Goal: Check status: Check status

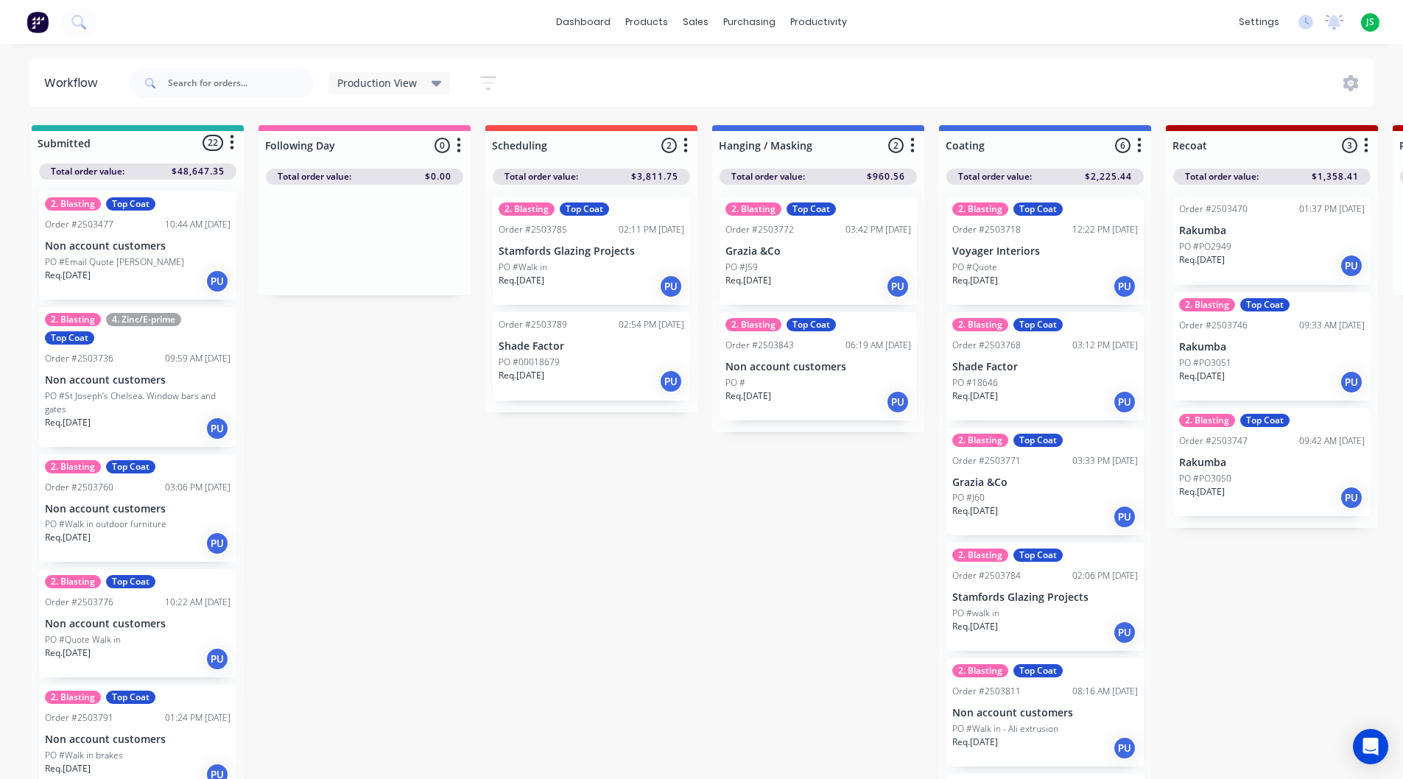
click at [560, 379] on div "Req. [DATE] PU" at bounding box center [592, 381] width 186 height 25
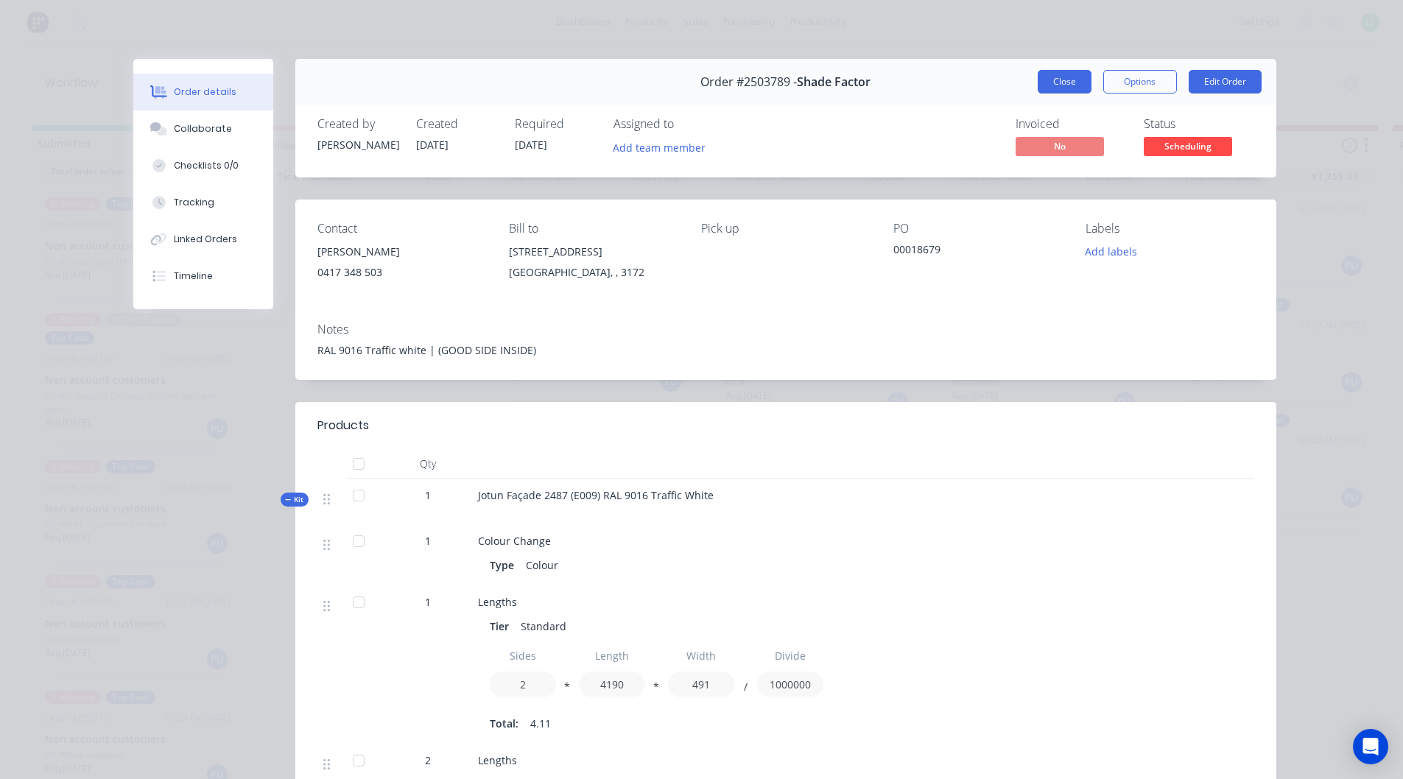
click at [1039, 77] on button "Close" at bounding box center [1065, 82] width 54 height 24
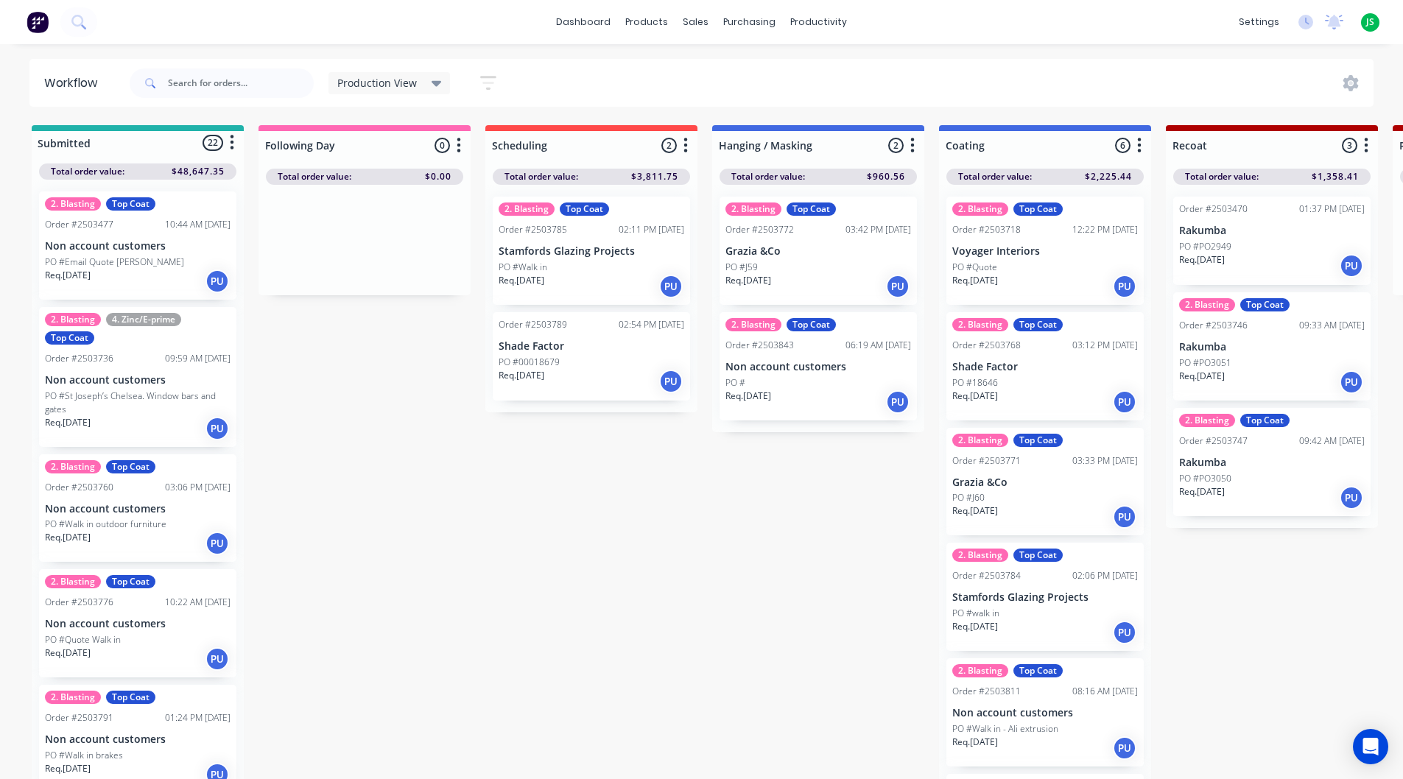
click at [549, 270] on div "PO #Walk in" at bounding box center [592, 267] width 186 height 13
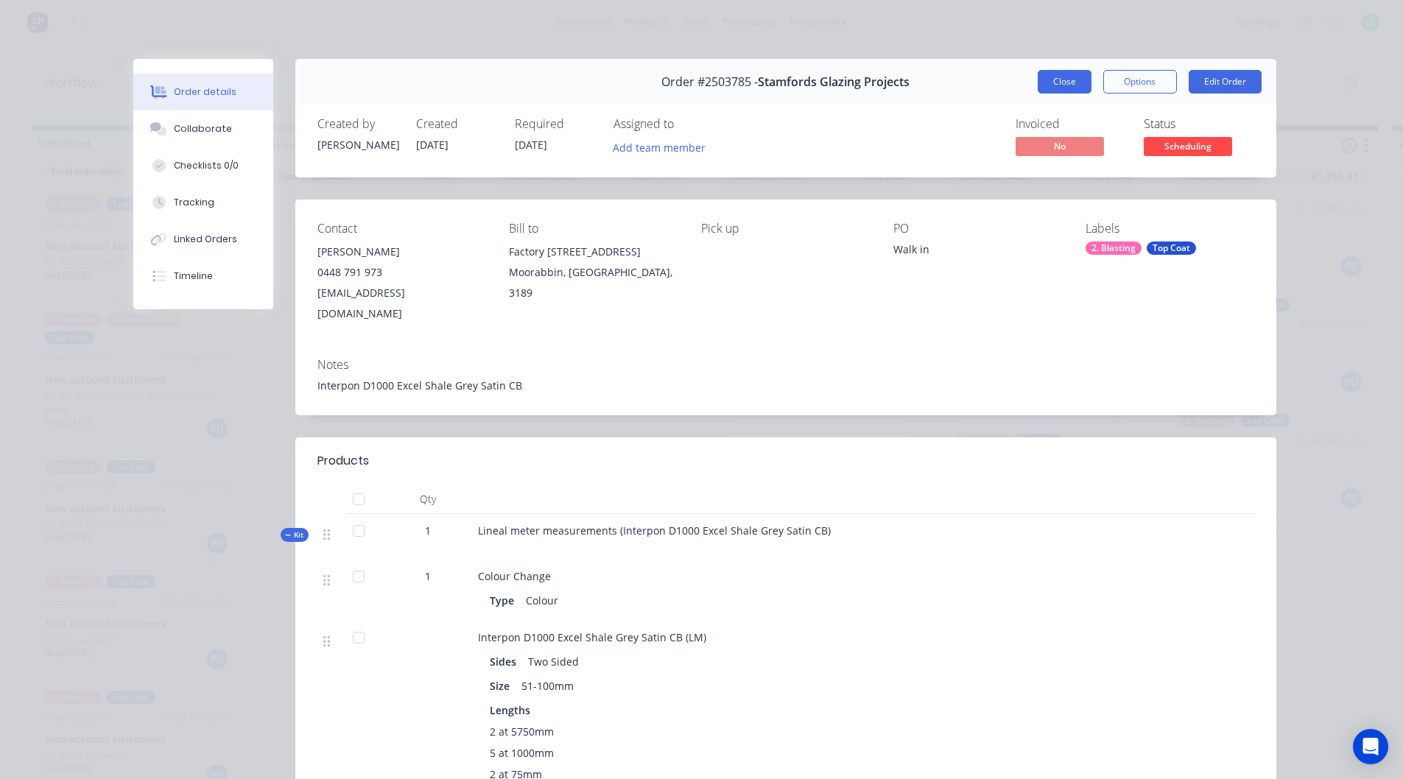
click at [1067, 83] on button "Close" at bounding box center [1065, 82] width 54 height 24
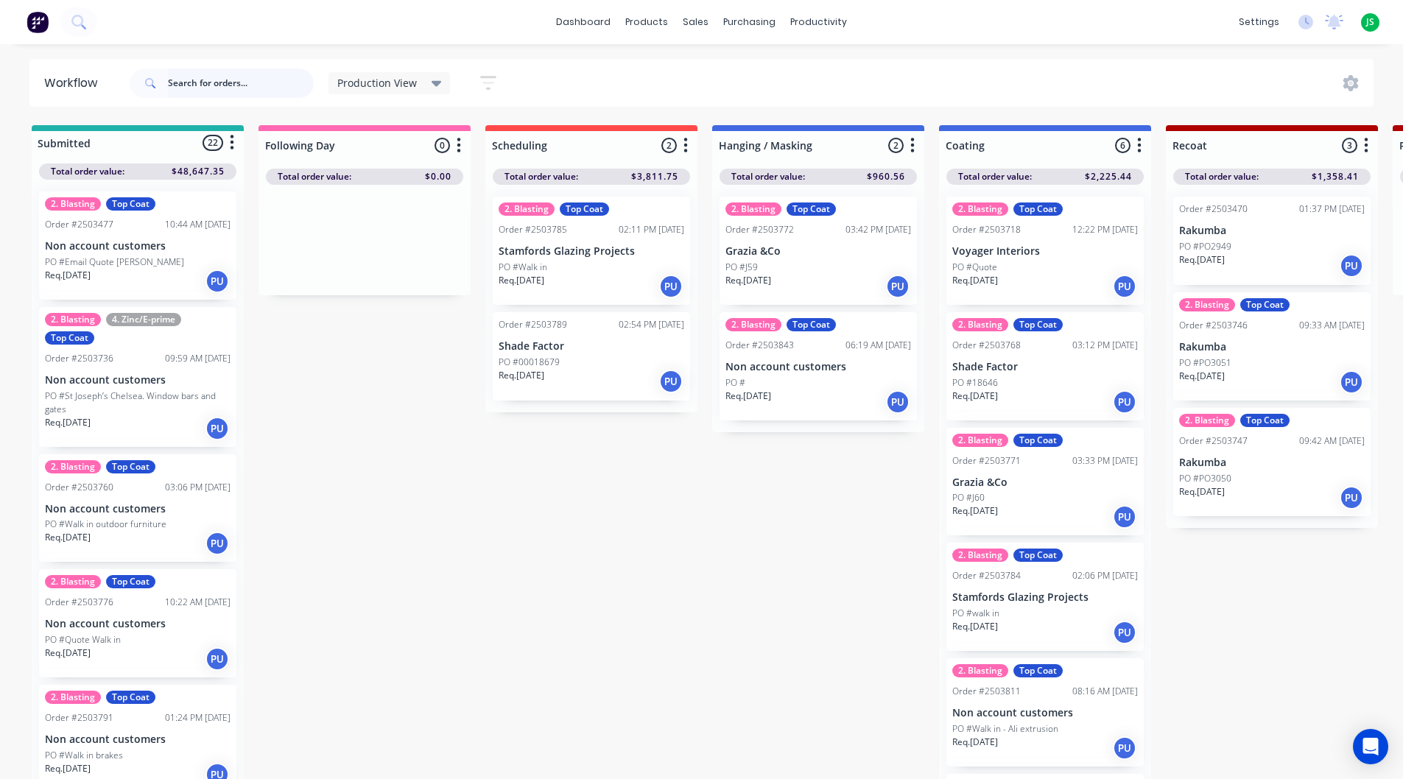
click at [210, 81] on input "text" at bounding box center [241, 83] width 146 height 29
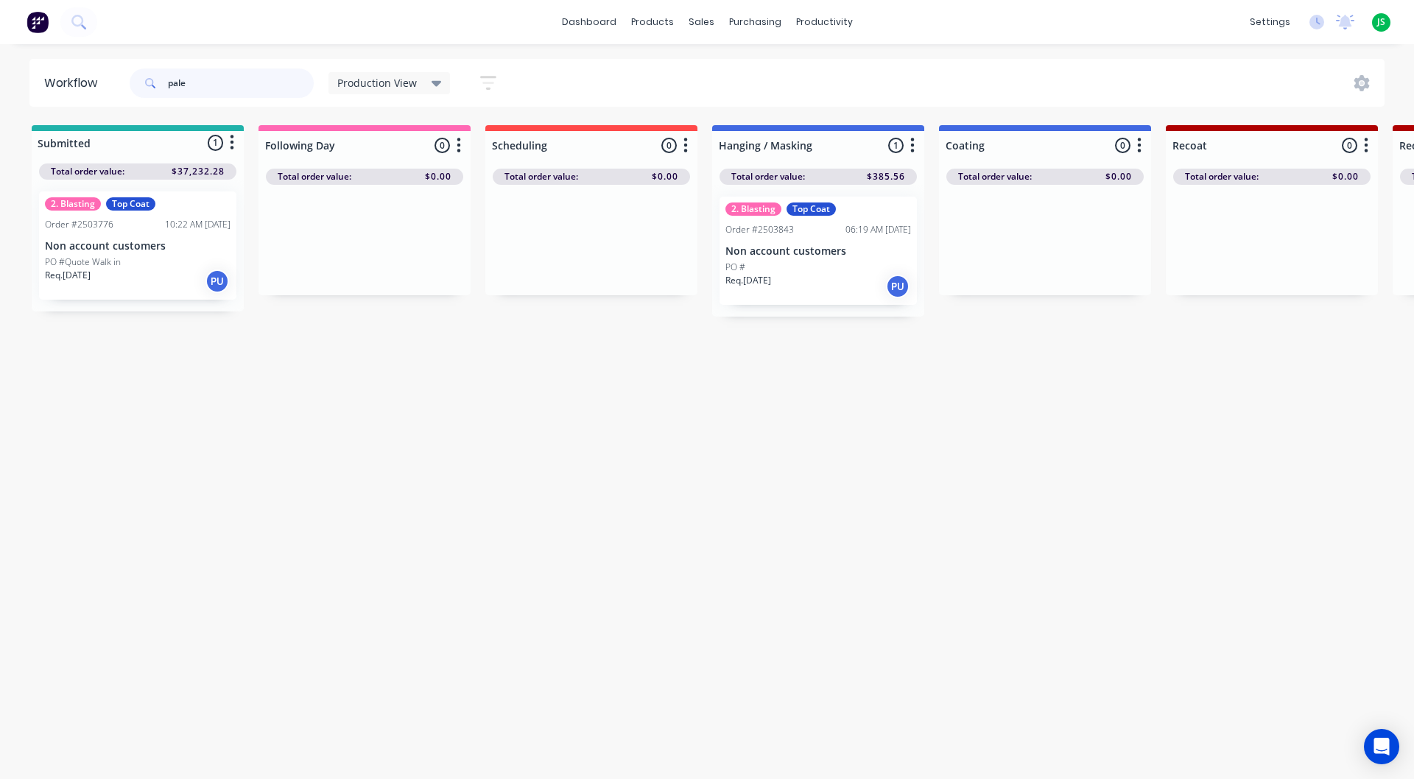
type input "pale"
click at [721, 421] on div "Workflow pale Production View Save new view None edit Production View (Default)…" at bounding box center [707, 404] width 1414 height 691
click at [177, 231] on div "10:22 AM [DATE]" at bounding box center [198, 224] width 66 height 13
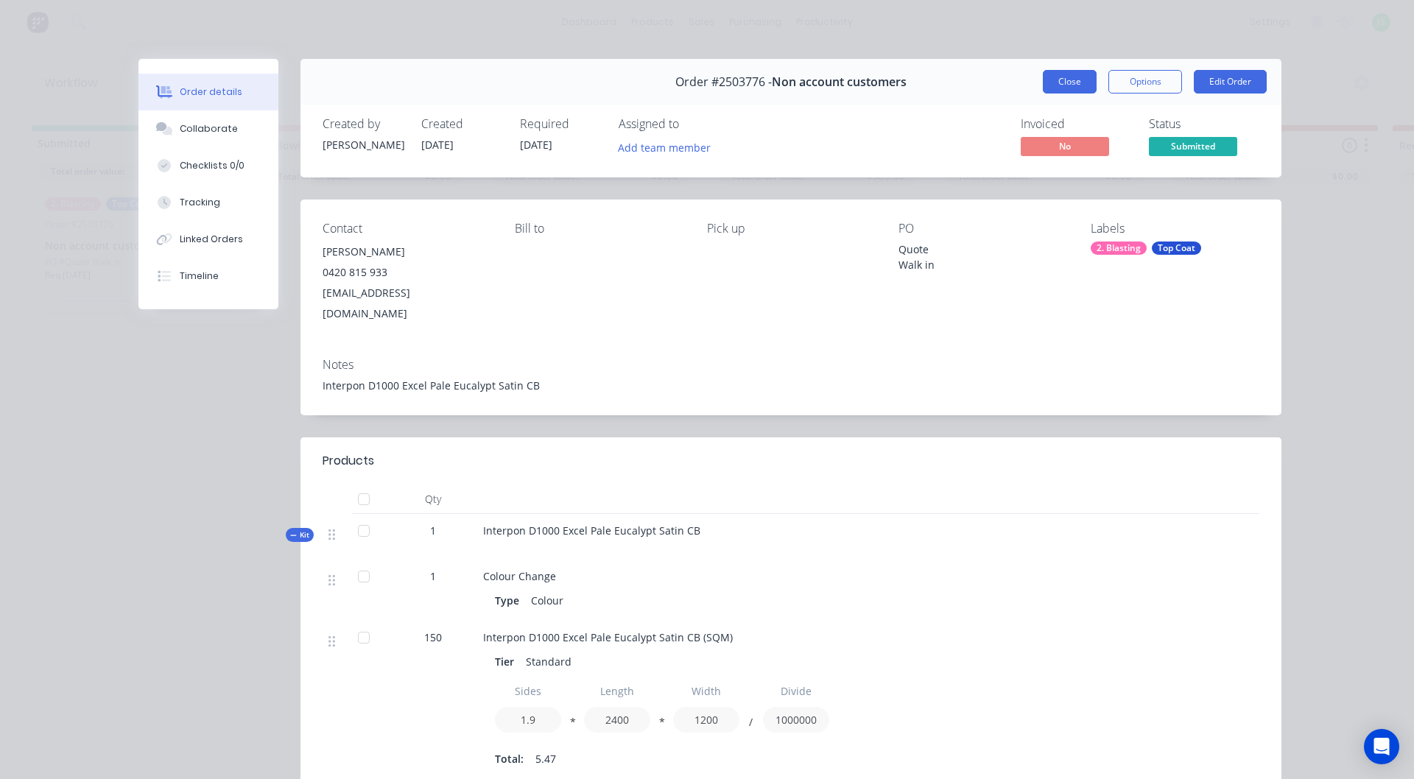
click at [1080, 82] on button "Close" at bounding box center [1070, 82] width 54 height 24
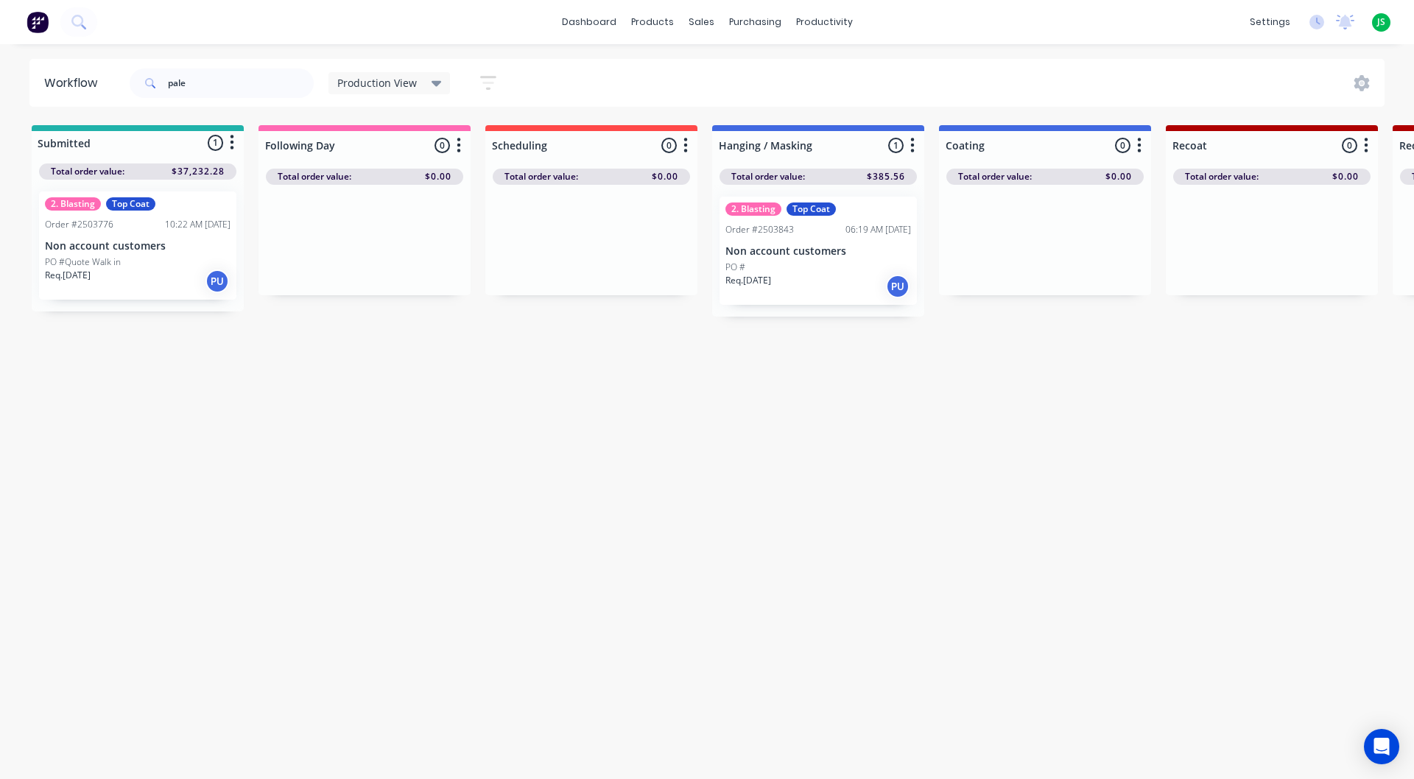
click at [797, 276] on div "Req. [DATE] PU" at bounding box center [819, 286] width 186 height 25
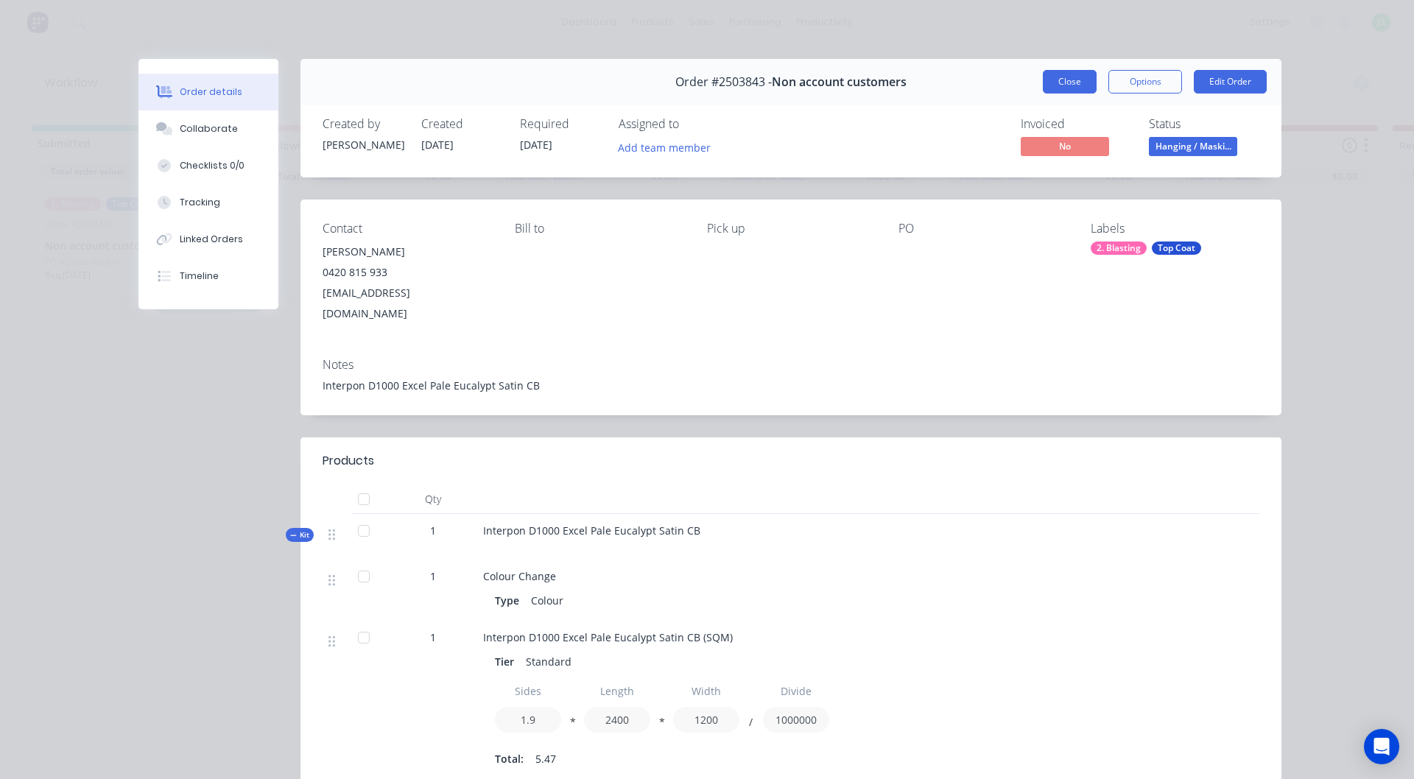
click at [1048, 74] on button "Close" at bounding box center [1070, 82] width 54 height 24
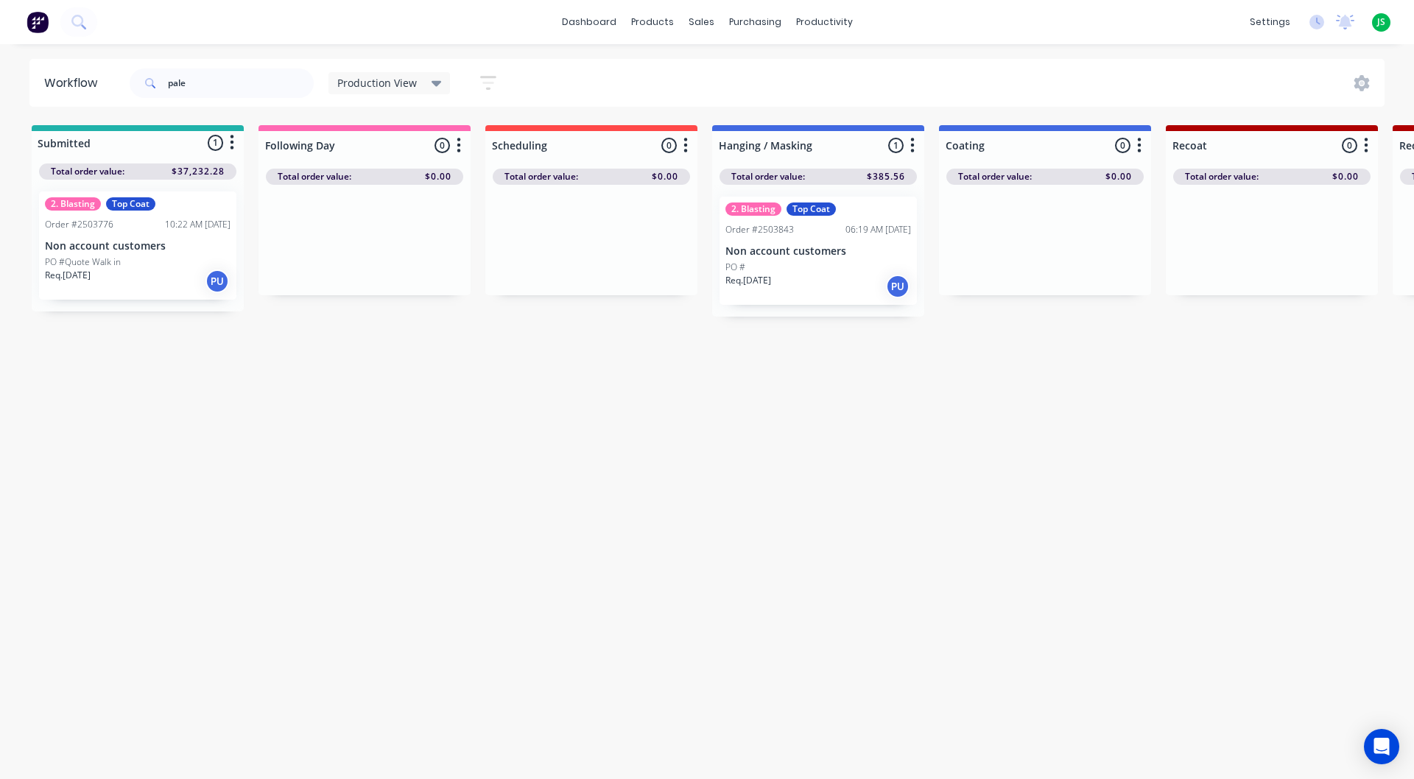
click at [144, 269] on div "Req. [DATE] PU" at bounding box center [138, 281] width 186 height 25
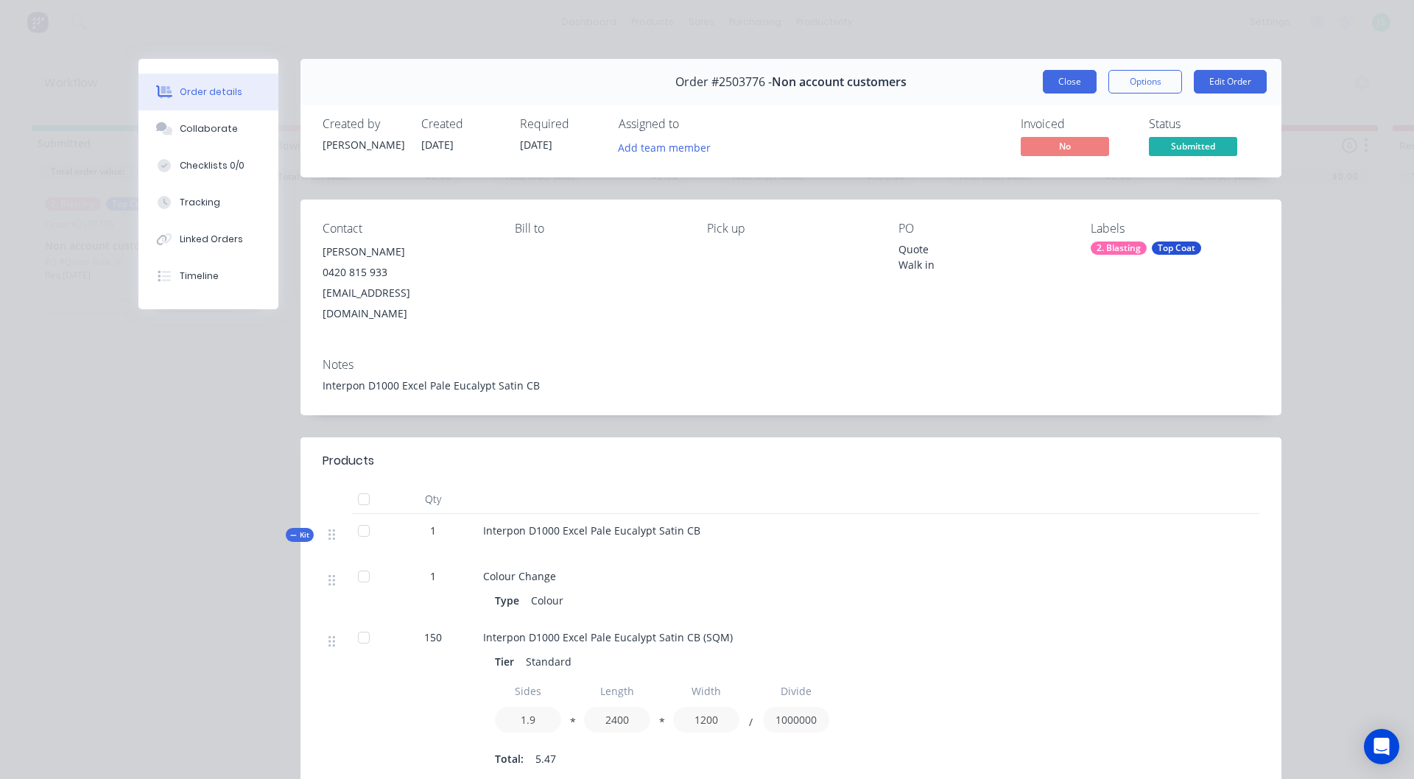
click at [1078, 76] on button "Close" at bounding box center [1070, 82] width 54 height 24
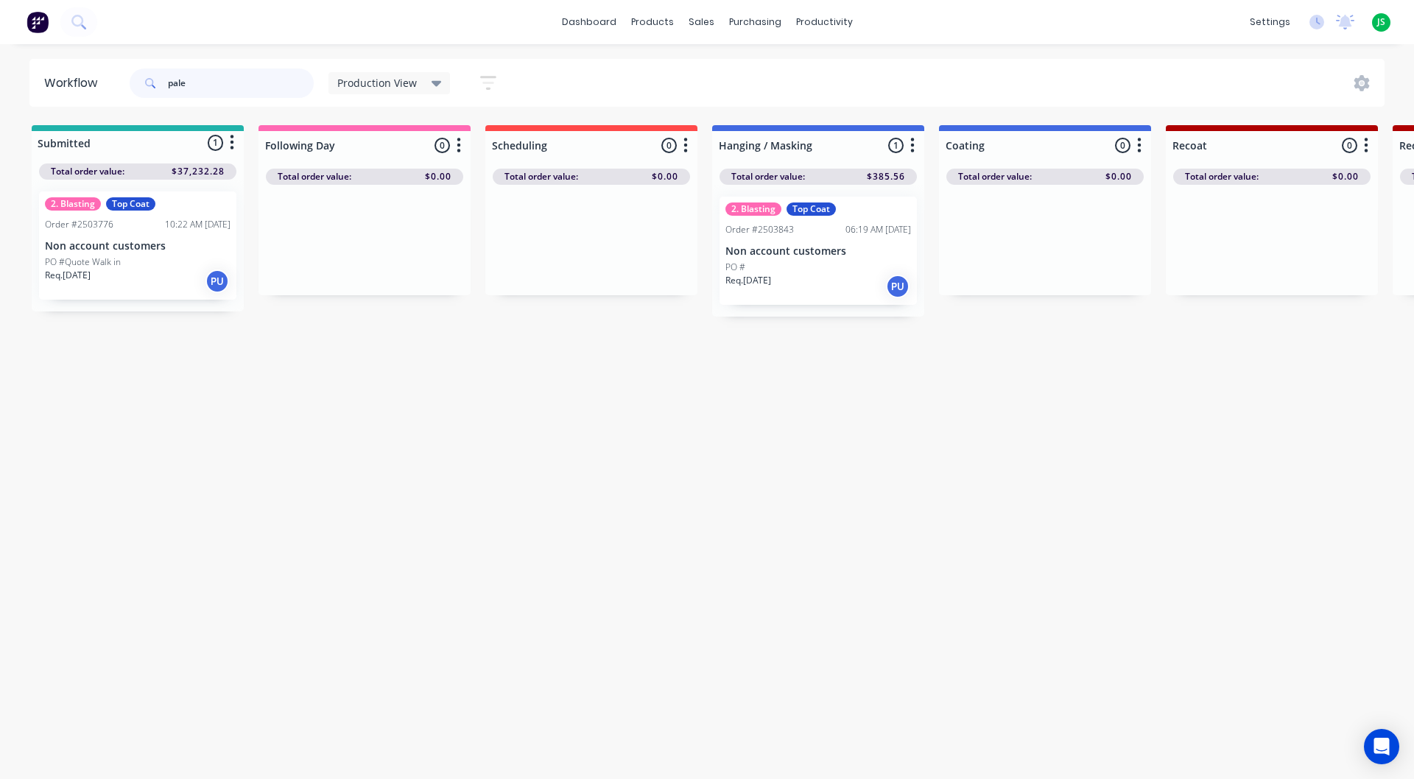
drag, startPoint x: 202, startPoint y: 90, endPoint x: 0, endPoint y: 113, distance: 203.1
click at [0, 108] on div "Workflow pale Production View Save new view None edit Production View (Default)…" at bounding box center [707, 404] width 1414 height 691
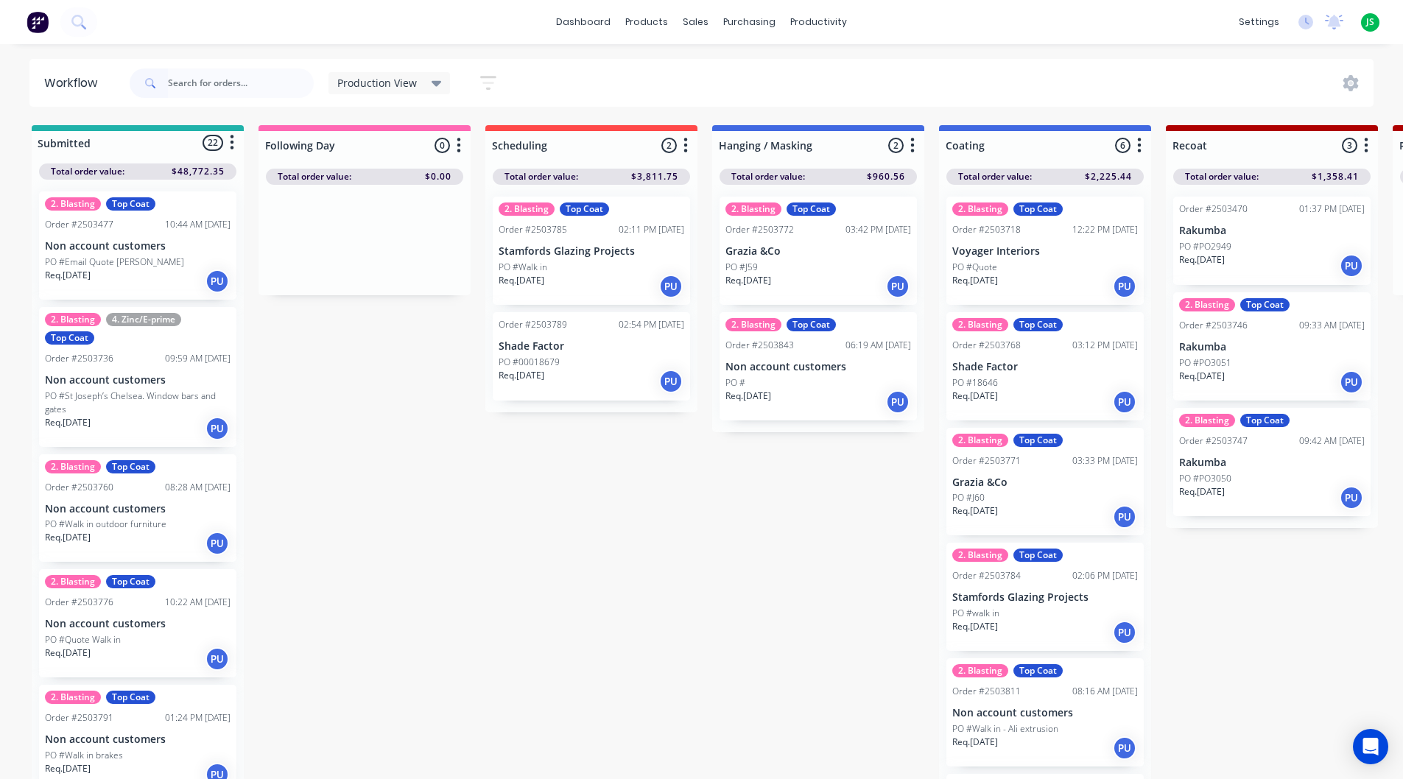
click at [835, 270] on div "PO #J59" at bounding box center [819, 267] width 186 height 13
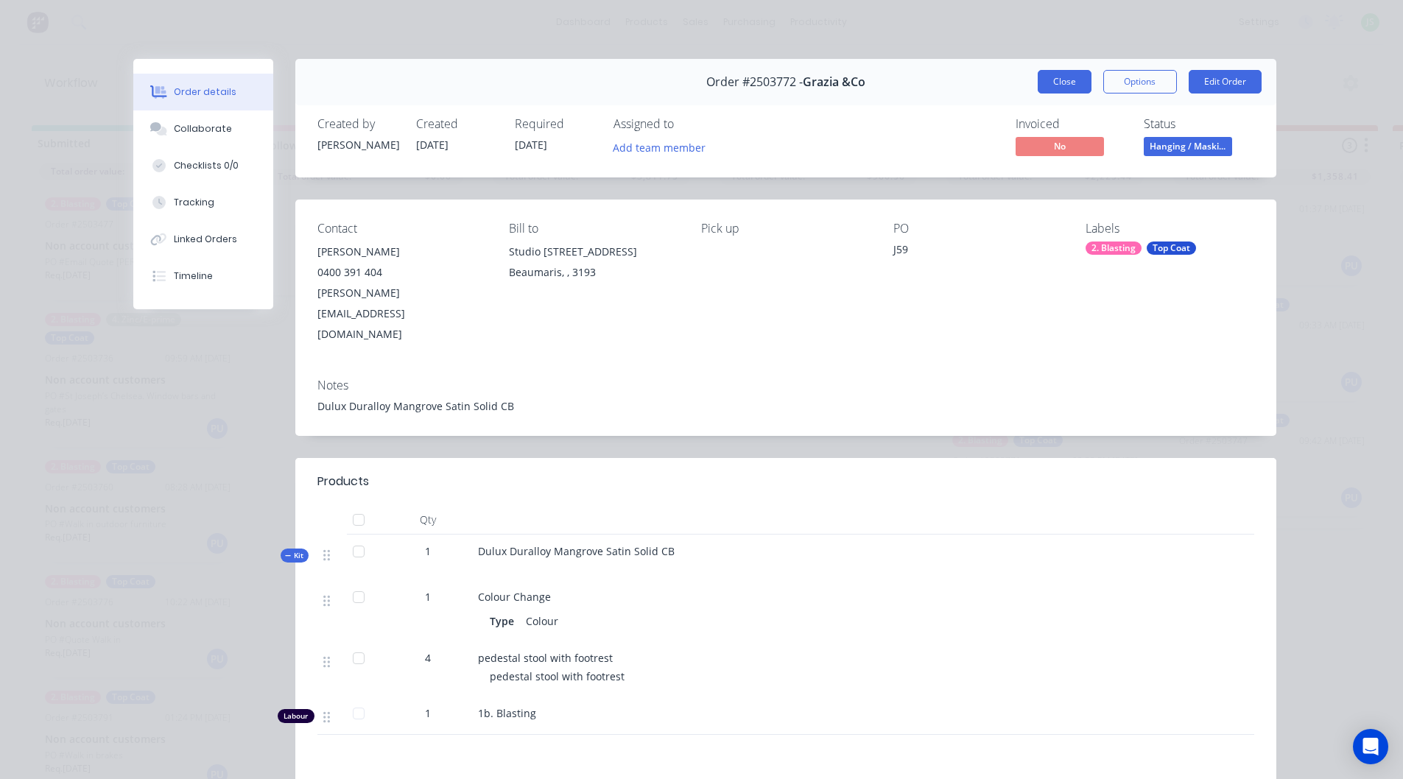
click at [1064, 80] on button "Close" at bounding box center [1065, 82] width 54 height 24
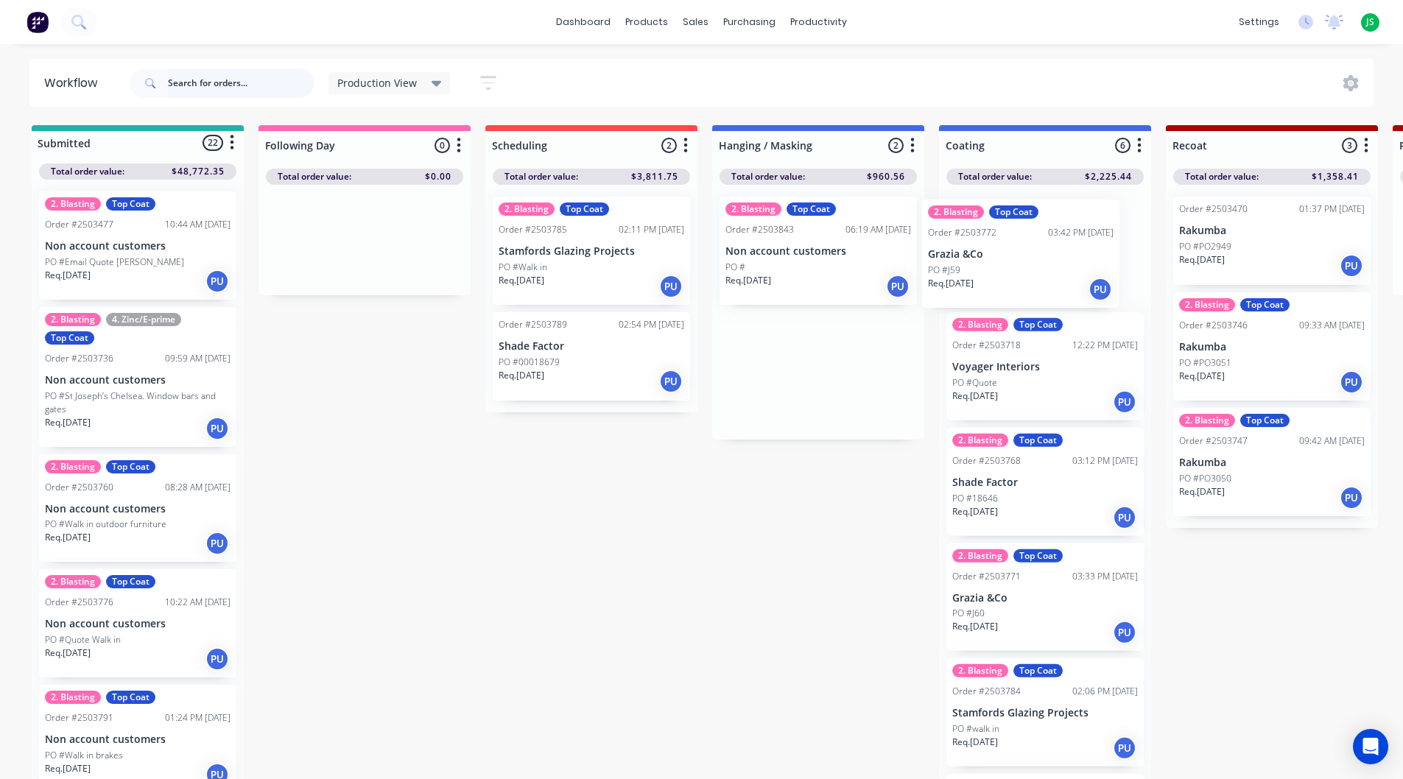
drag, startPoint x: 793, startPoint y: 262, endPoint x: 1004, endPoint y: 267, distance: 211.4
click at [1019, 254] on p "Grazia &Co" at bounding box center [1045, 251] width 186 height 13
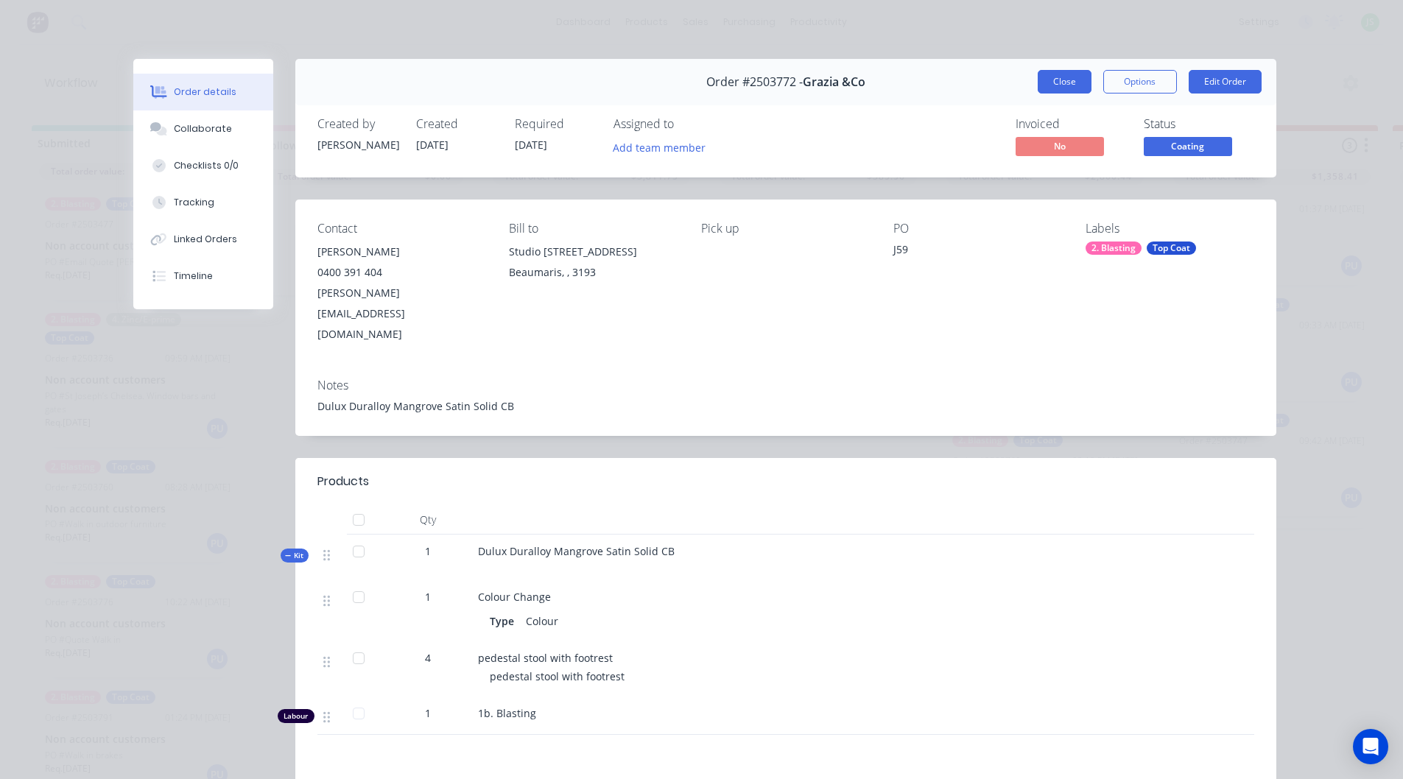
click at [1056, 82] on button "Close" at bounding box center [1065, 82] width 54 height 24
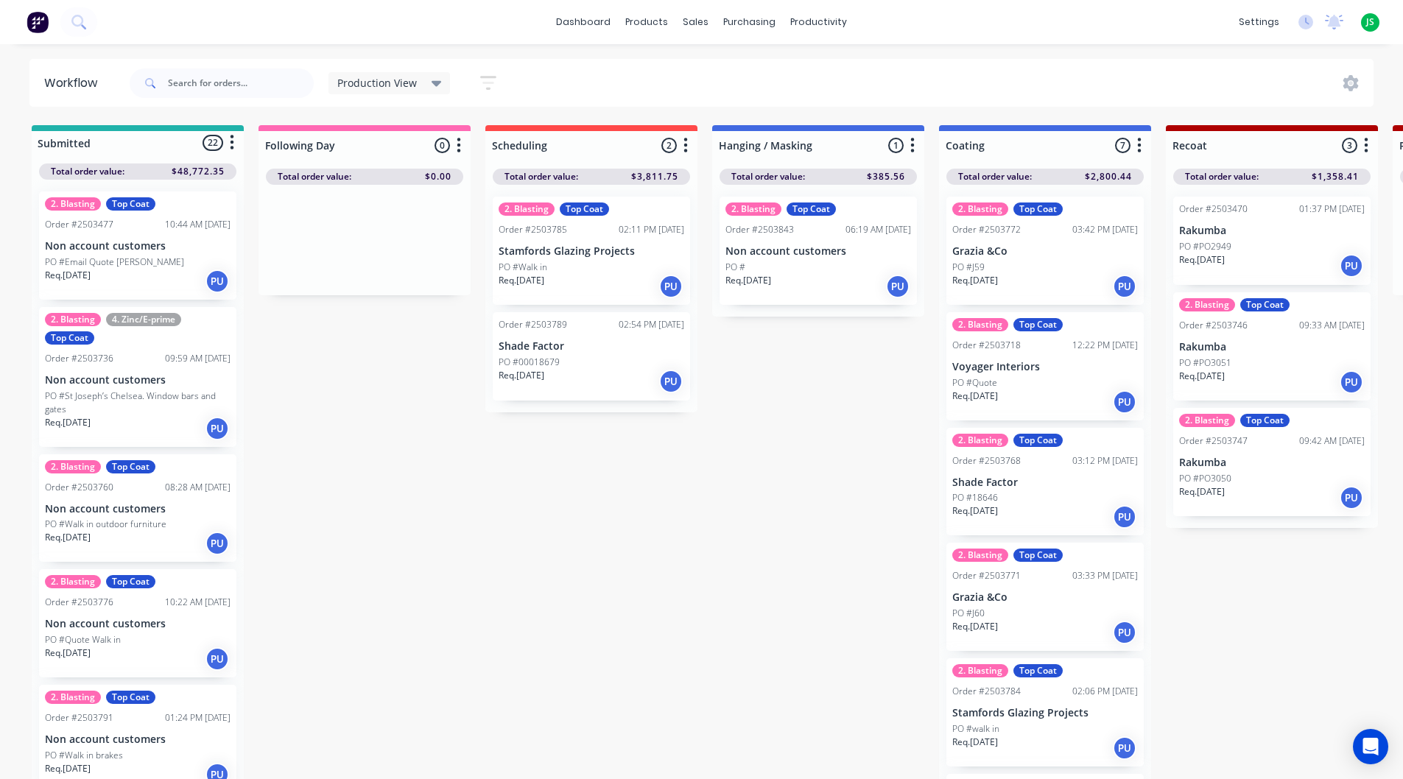
click at [806, 284] on div "Req. [DATE] PU" at bounding box center [819, 286] width 186 height 25
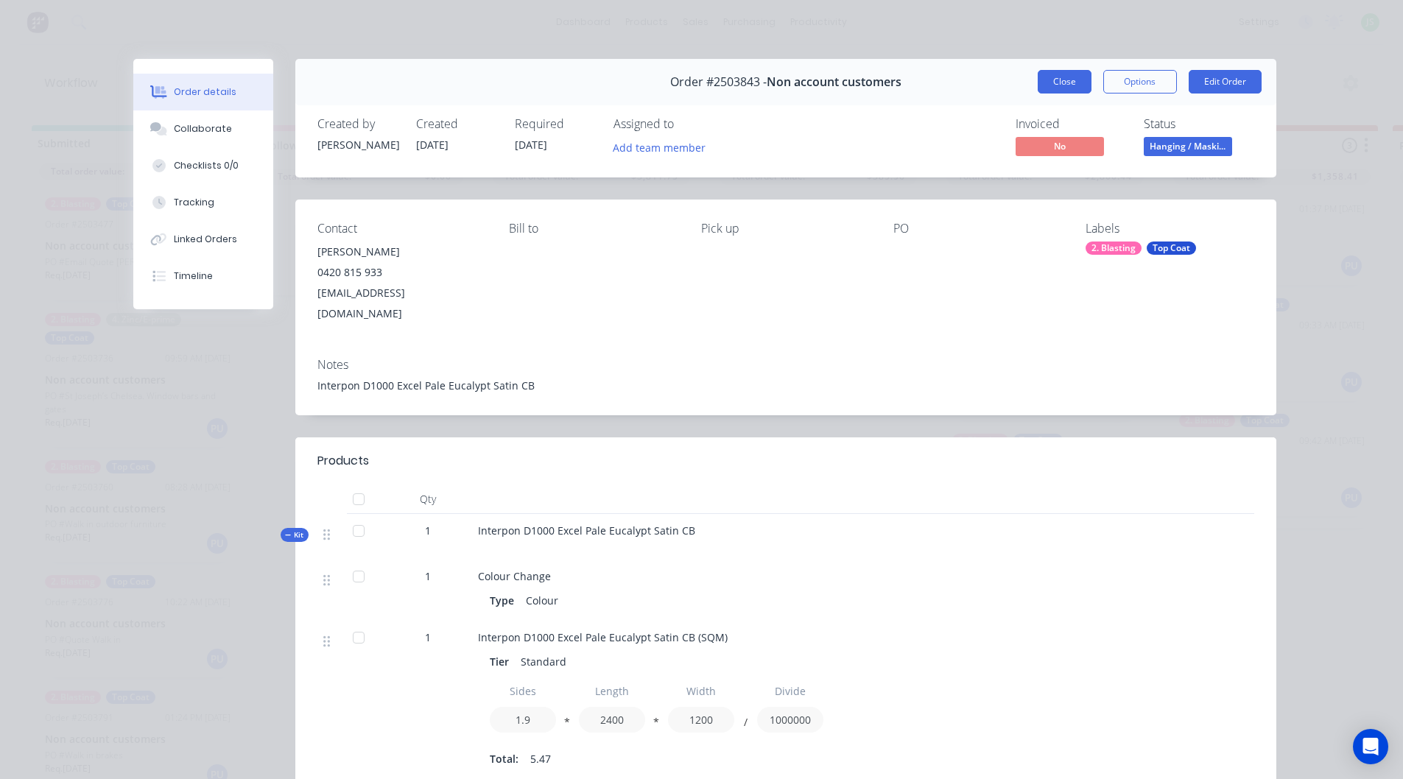
click at [1074, 83] on button "Close" at bounding box center [1065, 82] width 54 height 24
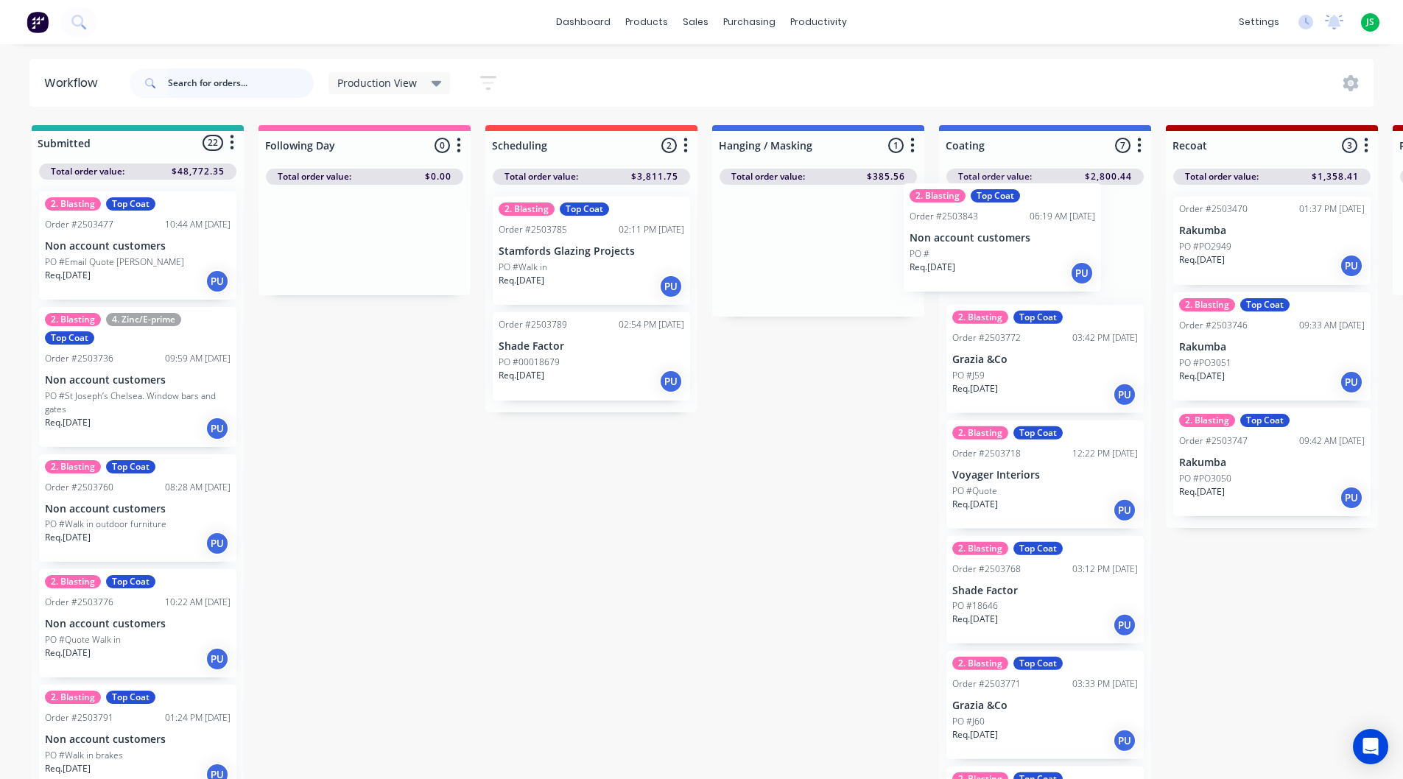
drag, startPoint x: 822, startPoint y: 249, endPoint x: 1046, endPoint y: 231, distance: 224.7
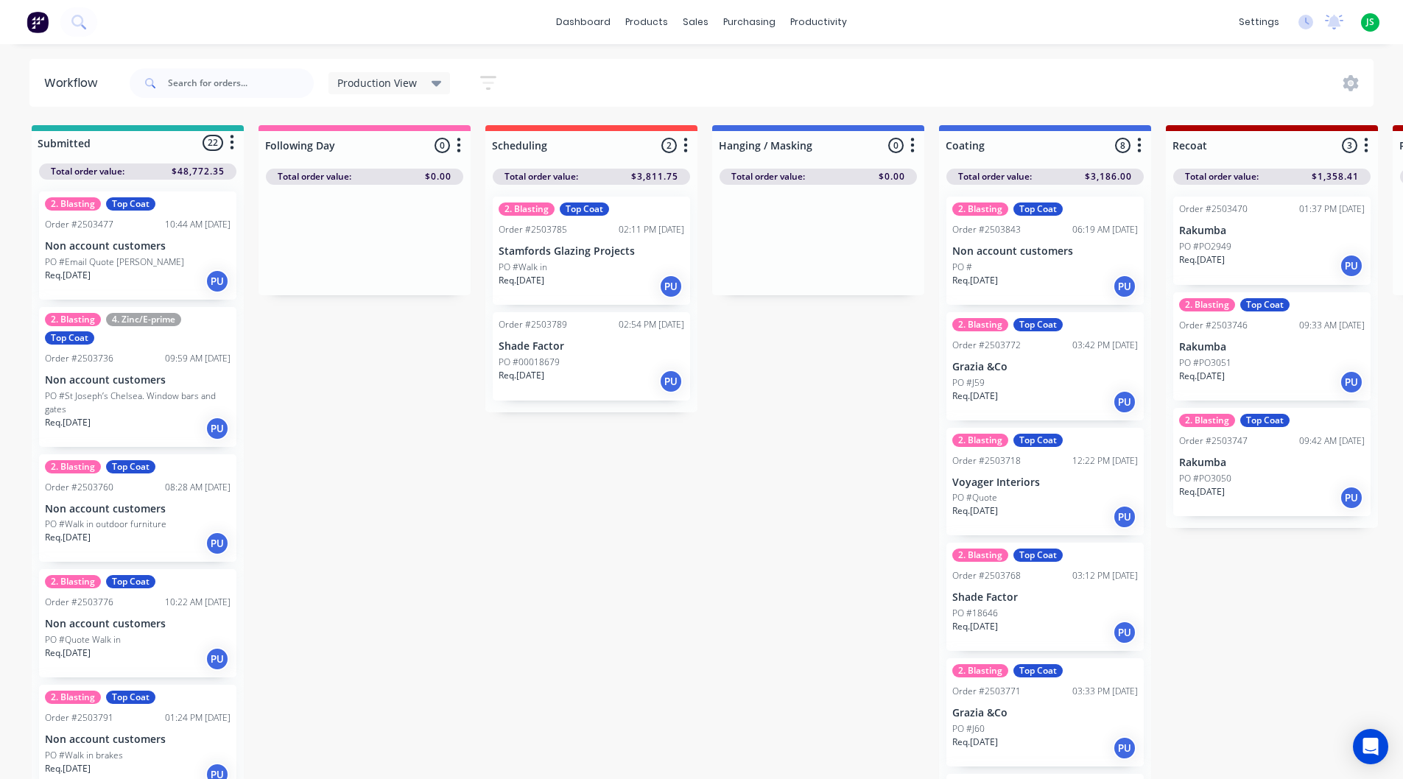
click at [606, 265] on div "PO #Walk in" at bounding box center [592, 267] width 186 height 13
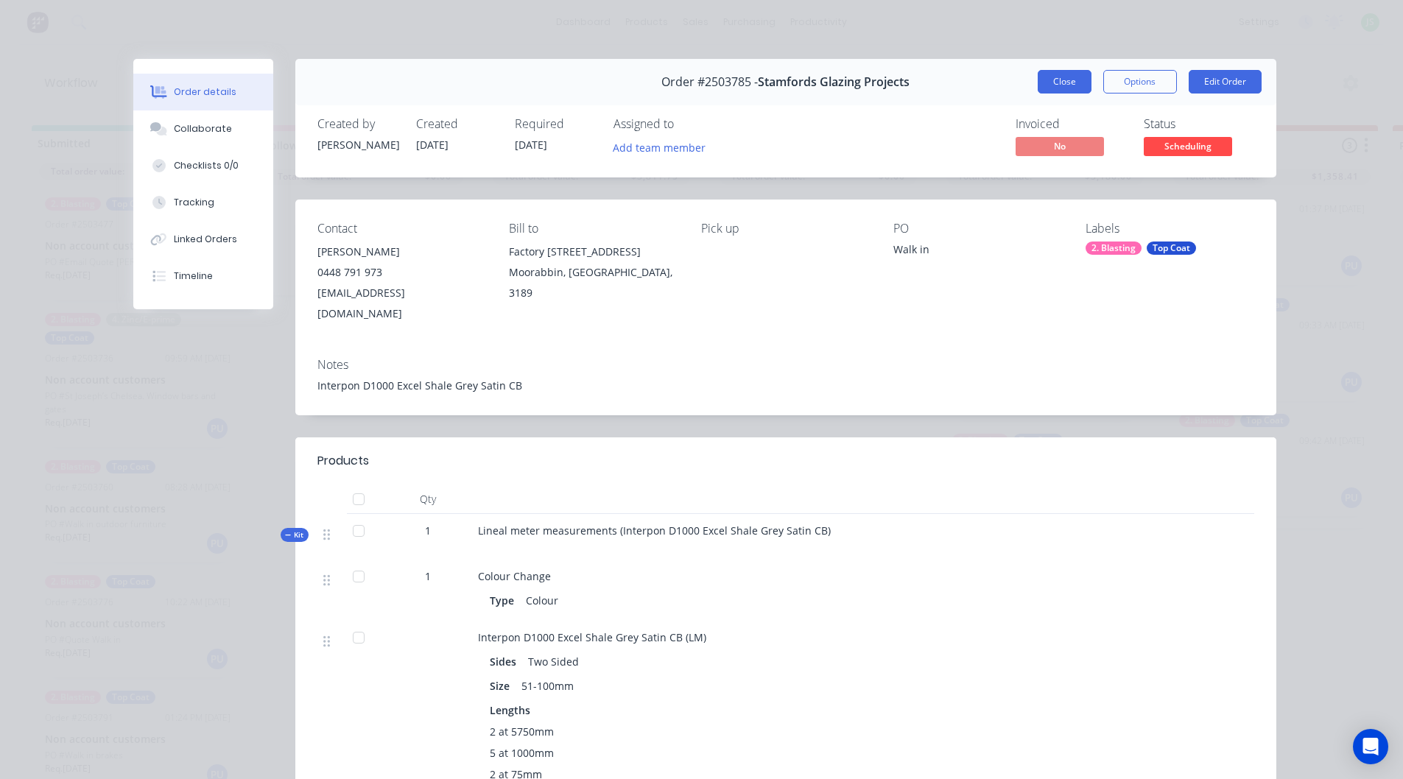
click at [1056, 85] on button "Close" at bounding box center [1065, 82] width 54 height 24
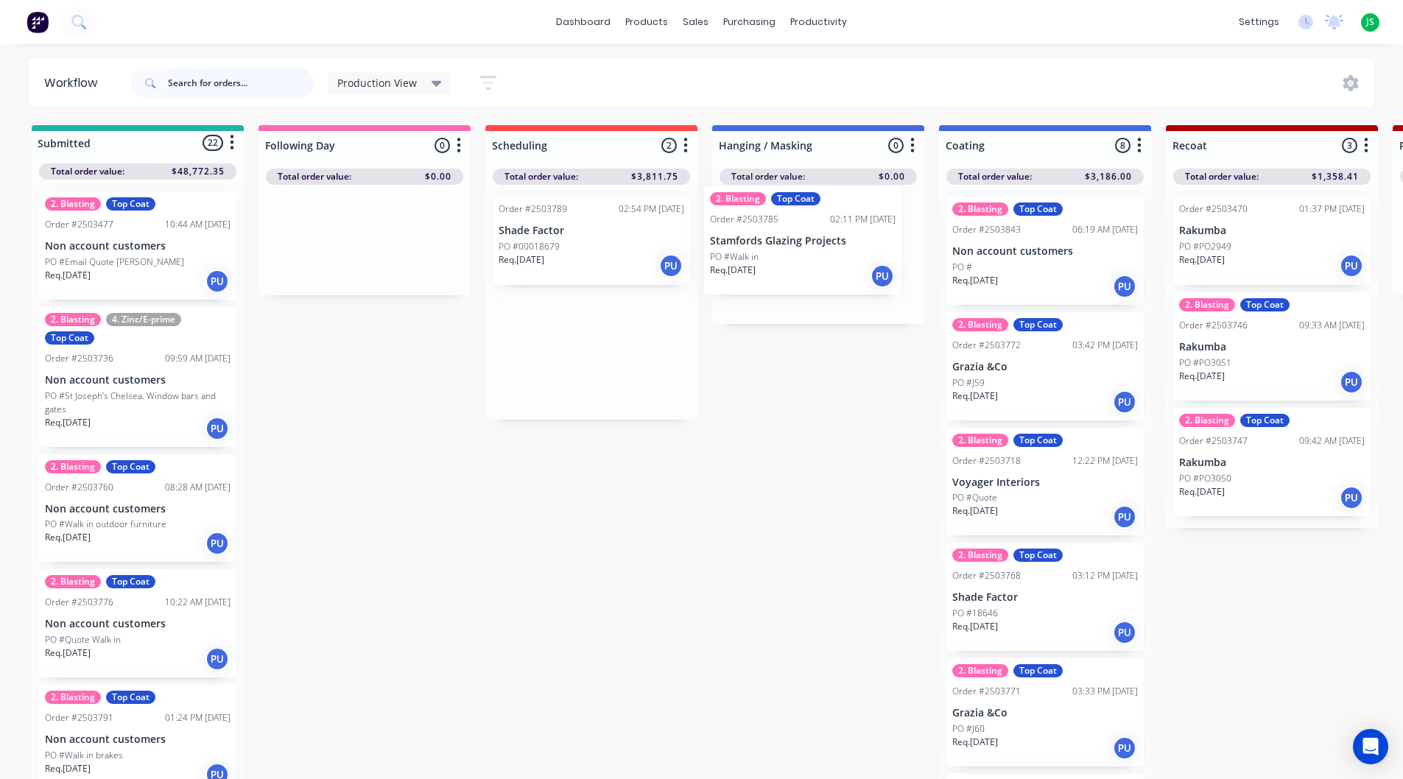
drag, startPoint x: 596, startPoint y: 278, endPoint x: 745, endPoint y: 305, distance: 152.0
click at [597, 19] on link "dashboard" at bounding box center [583, 22] width 69 height 22
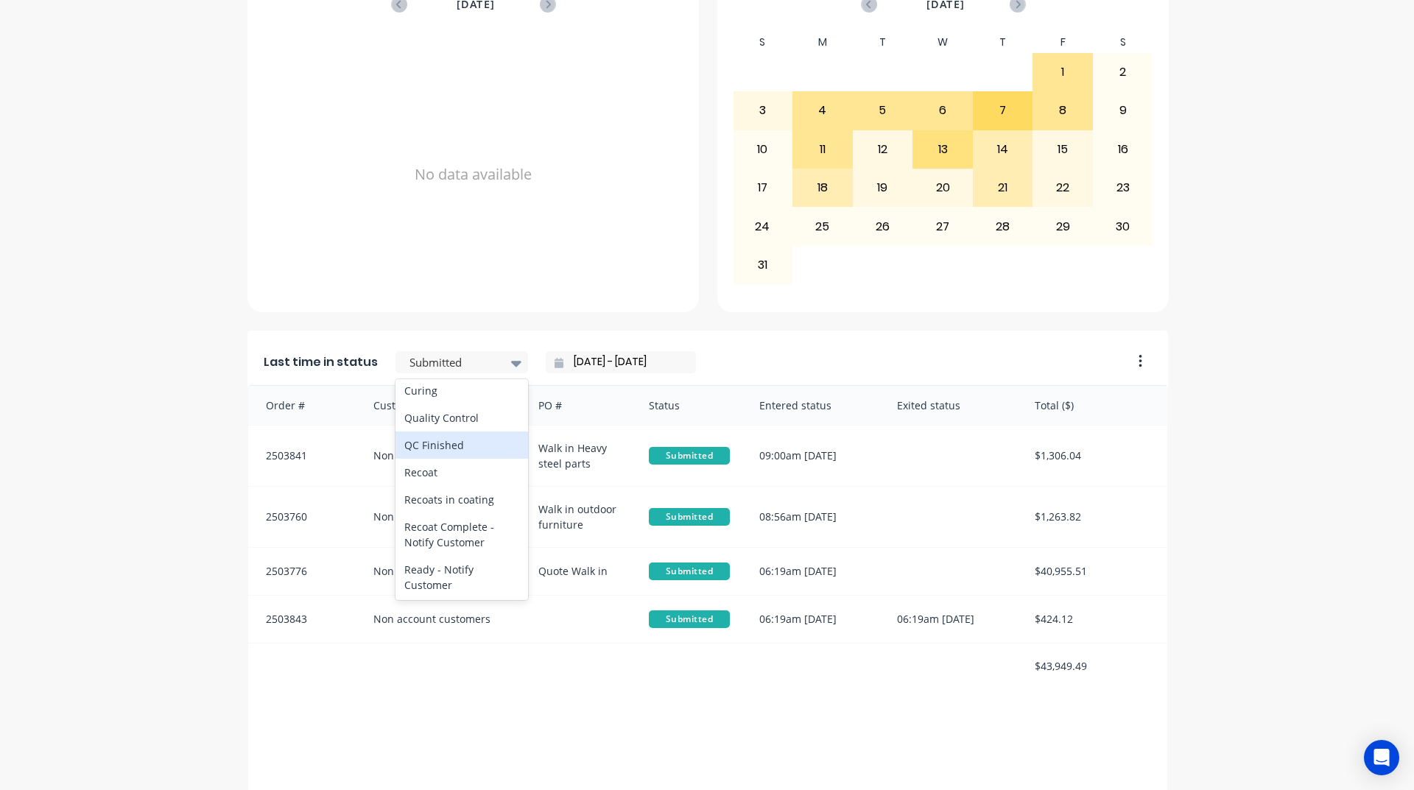
scroll to position [589, 0]
click at [460, 369] on div "Coating" at bounding box center [462, 355] width 133 height 27
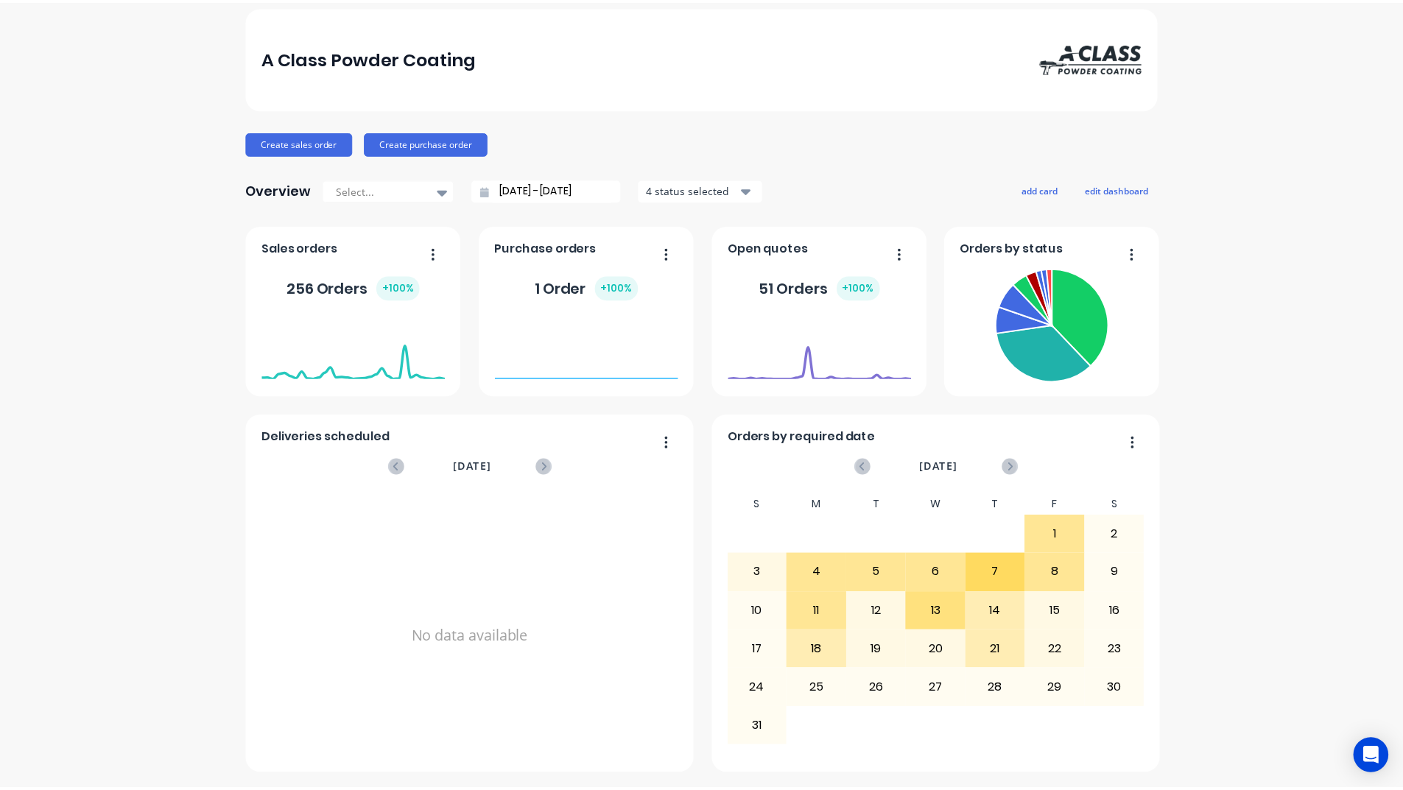
scroll to position [0, 0]
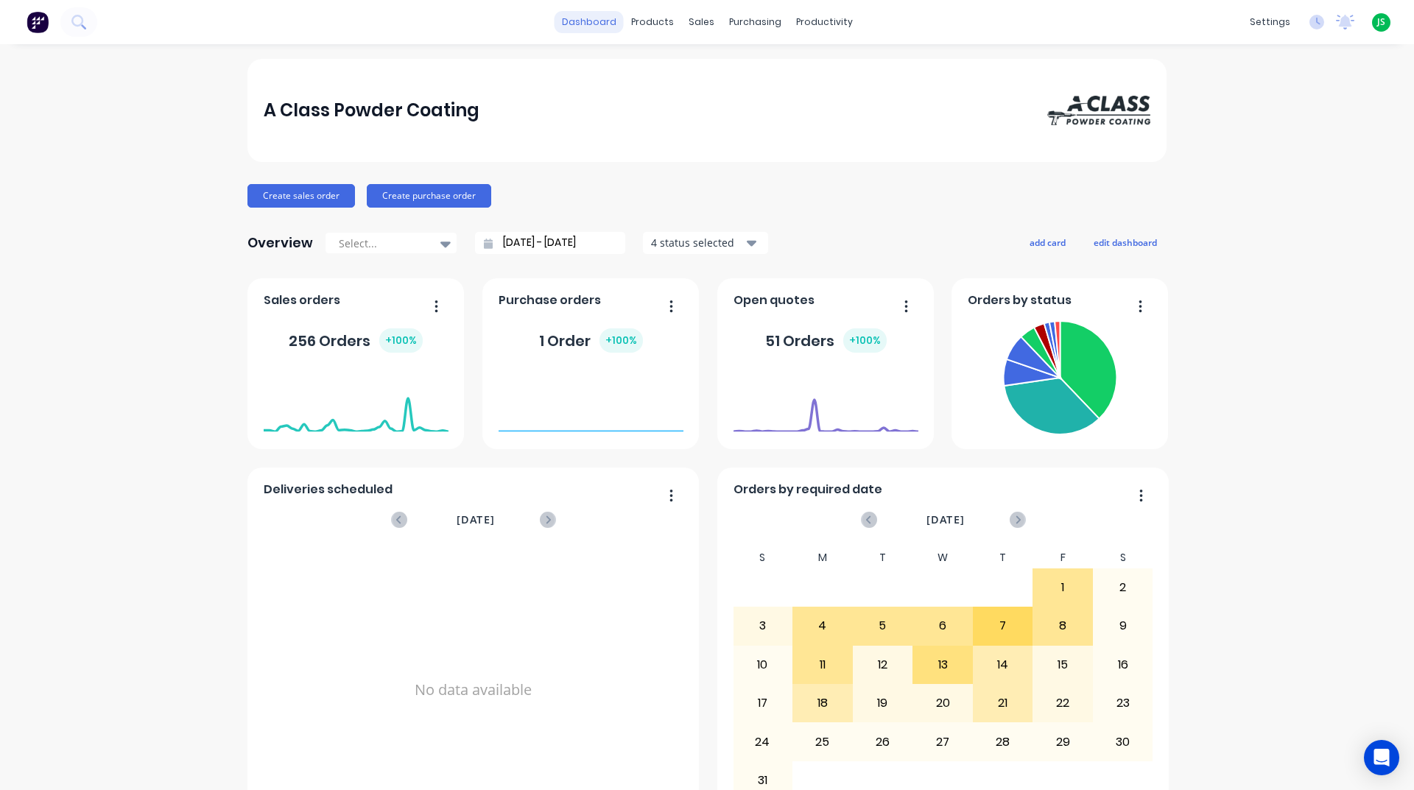
click at [596, 15] on link "dashboard" at bounding box center [589, 22] width 69 height 22
click at [709, 77] on div at bounding box center [705, 70] width 22 height 13
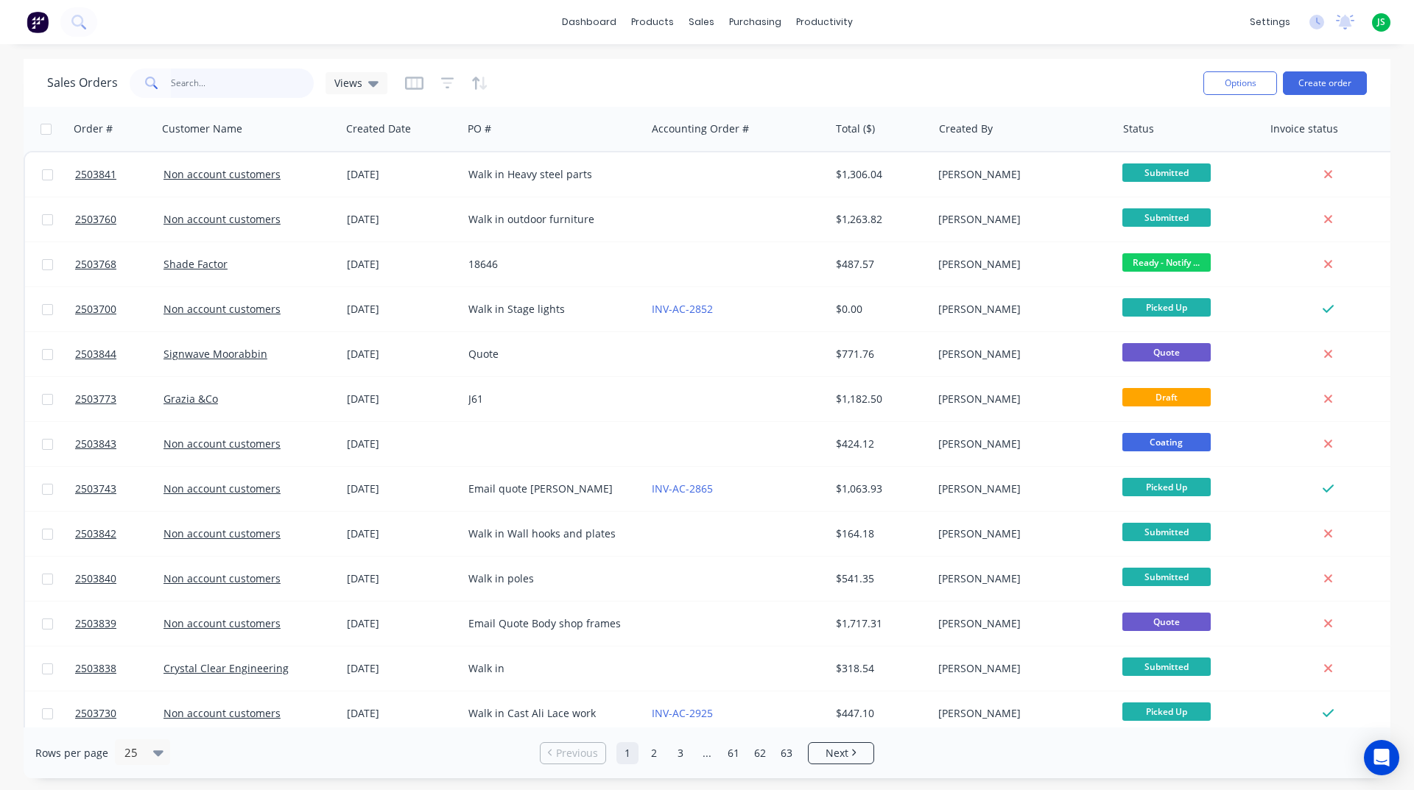
click at [256, 91] on input "text" at bounding box center [243, 83] width 144 height 29
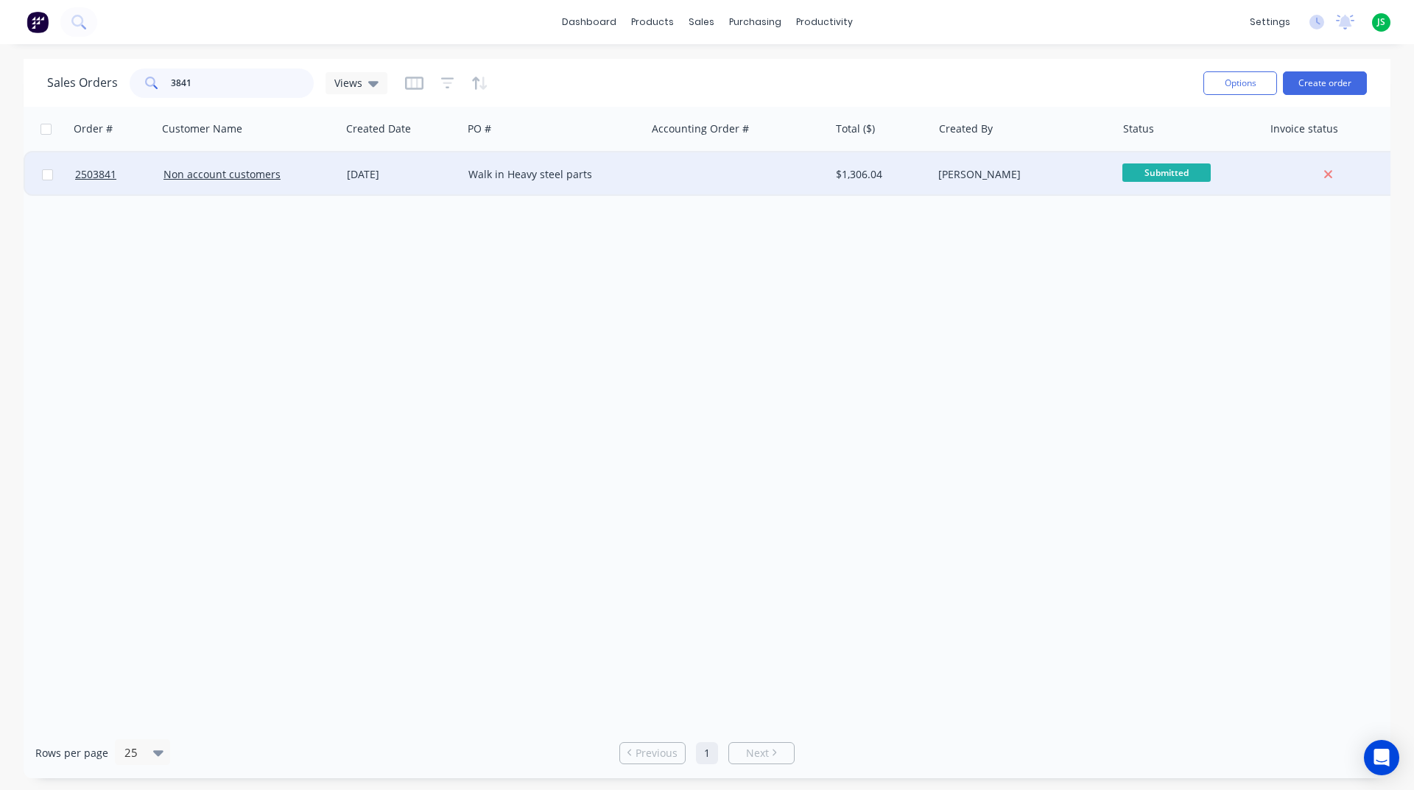
type input "3841"
click at [468, 190] on div "Walk in Heavy steel parts" at bounding box center [554, 174] width 183 height 44
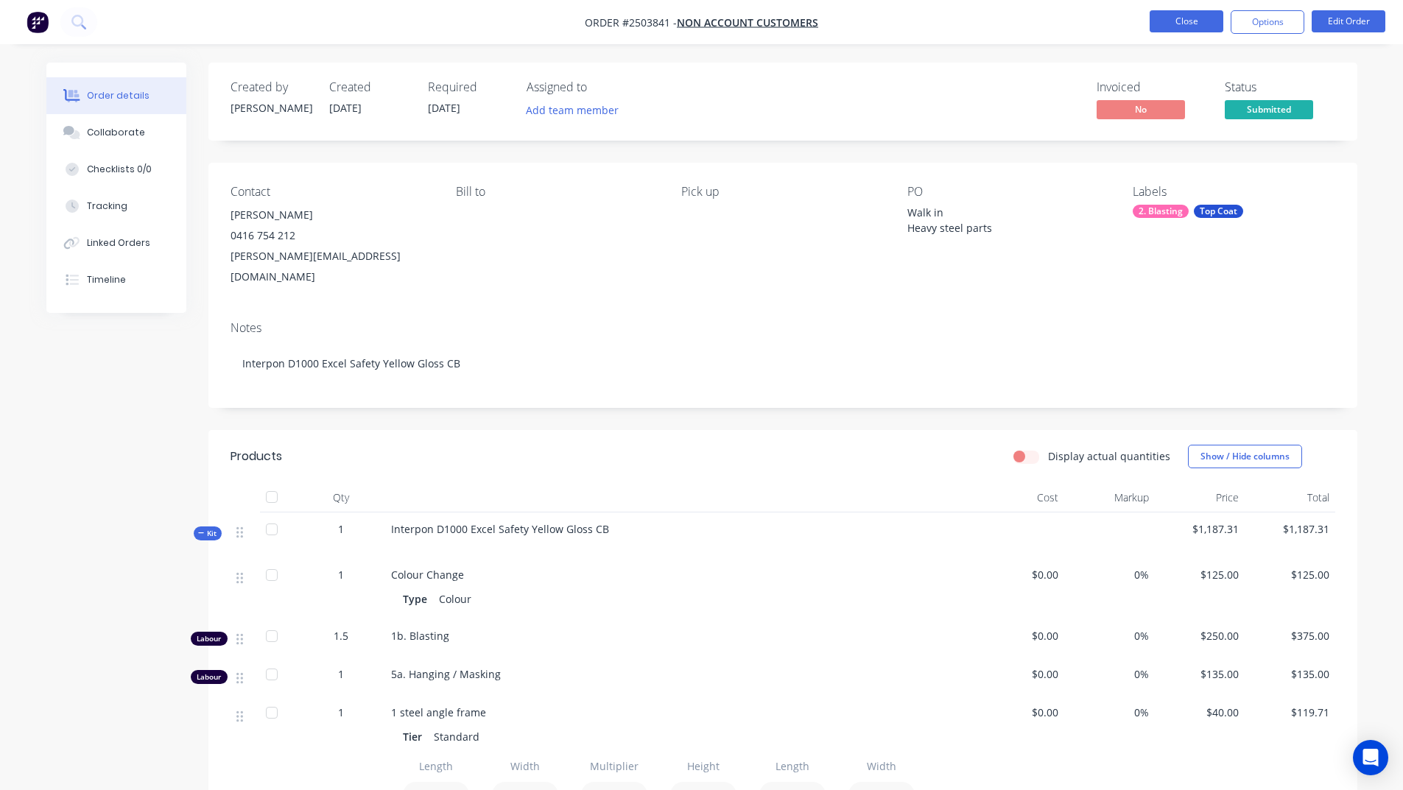
click at [1193, 16] on button "Close" at bounding box center [1187, 21] width 74 height 22
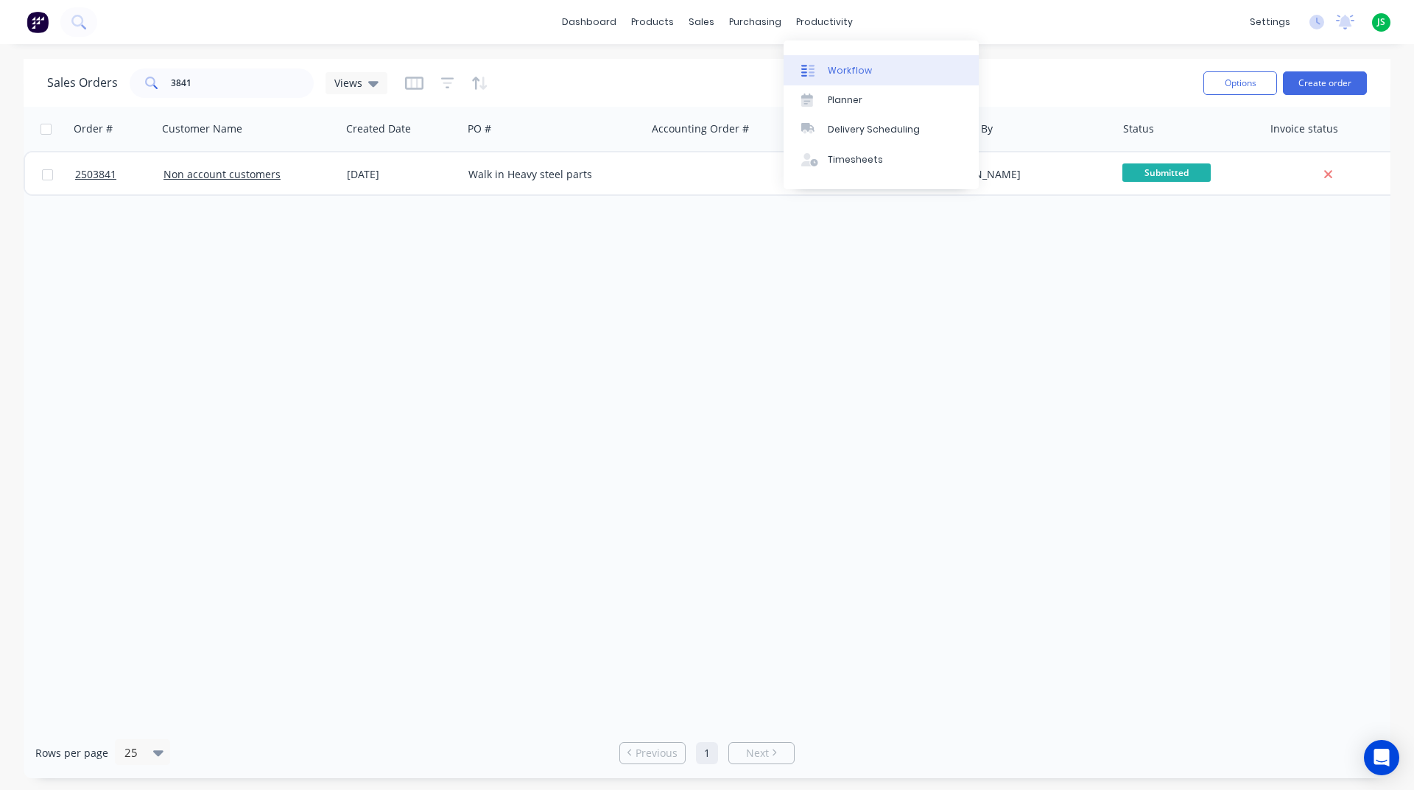
click at [835, 73] on div "Workflow" at bounding box center [850, 70] width 44 height 13
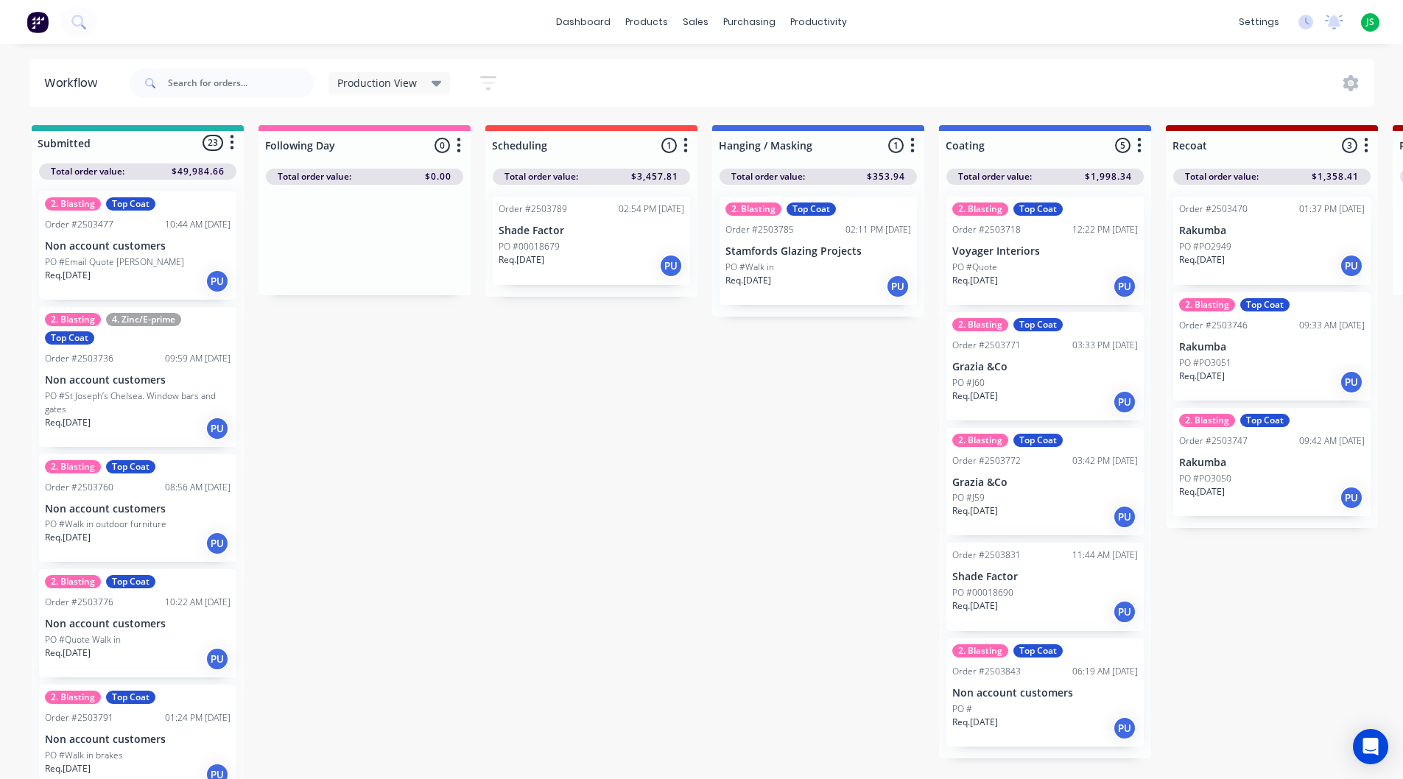
click at [789, 264] on div "PO #Walk in" at bounding box center [819, 267] width 186 height 13
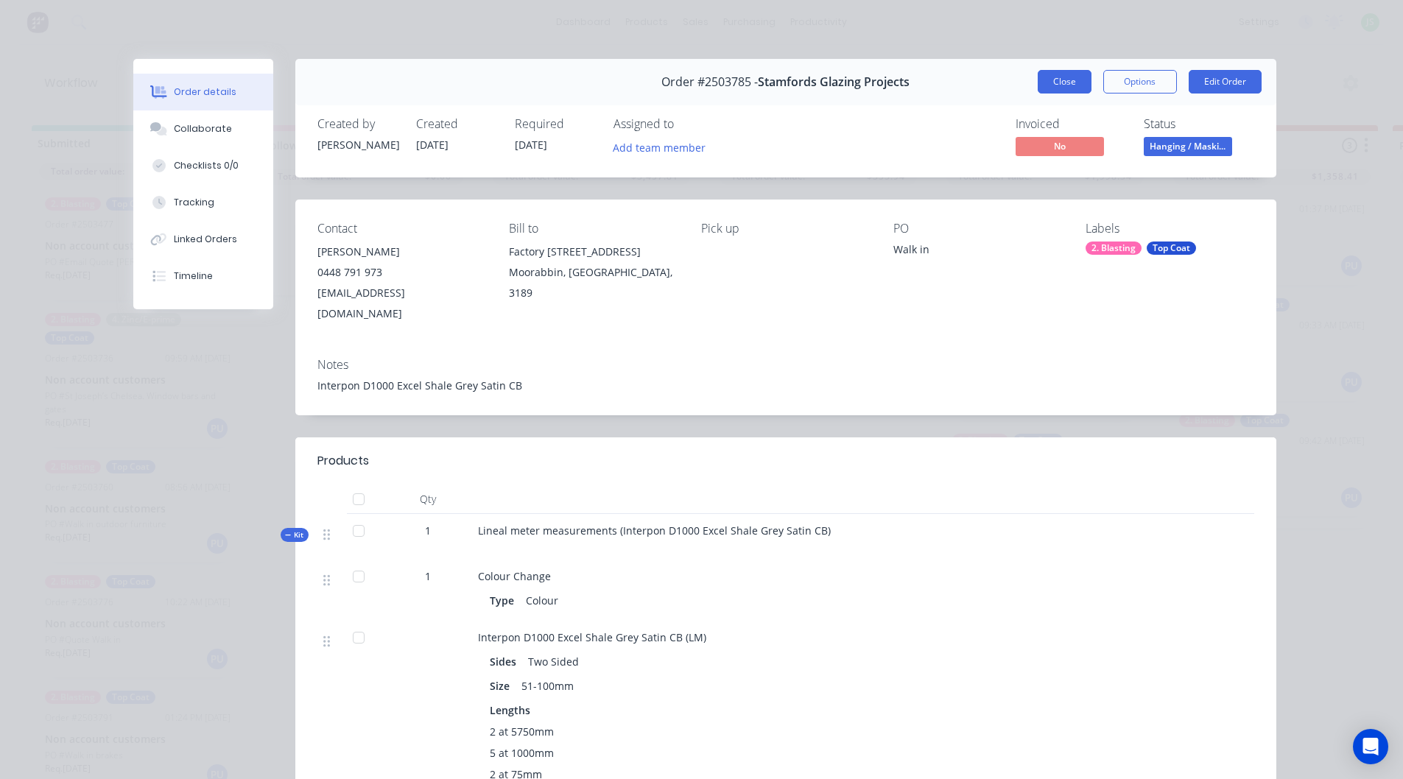
click at [1050, 77] on button "Close" at bounding box center [1065, 82] width 54 height 24
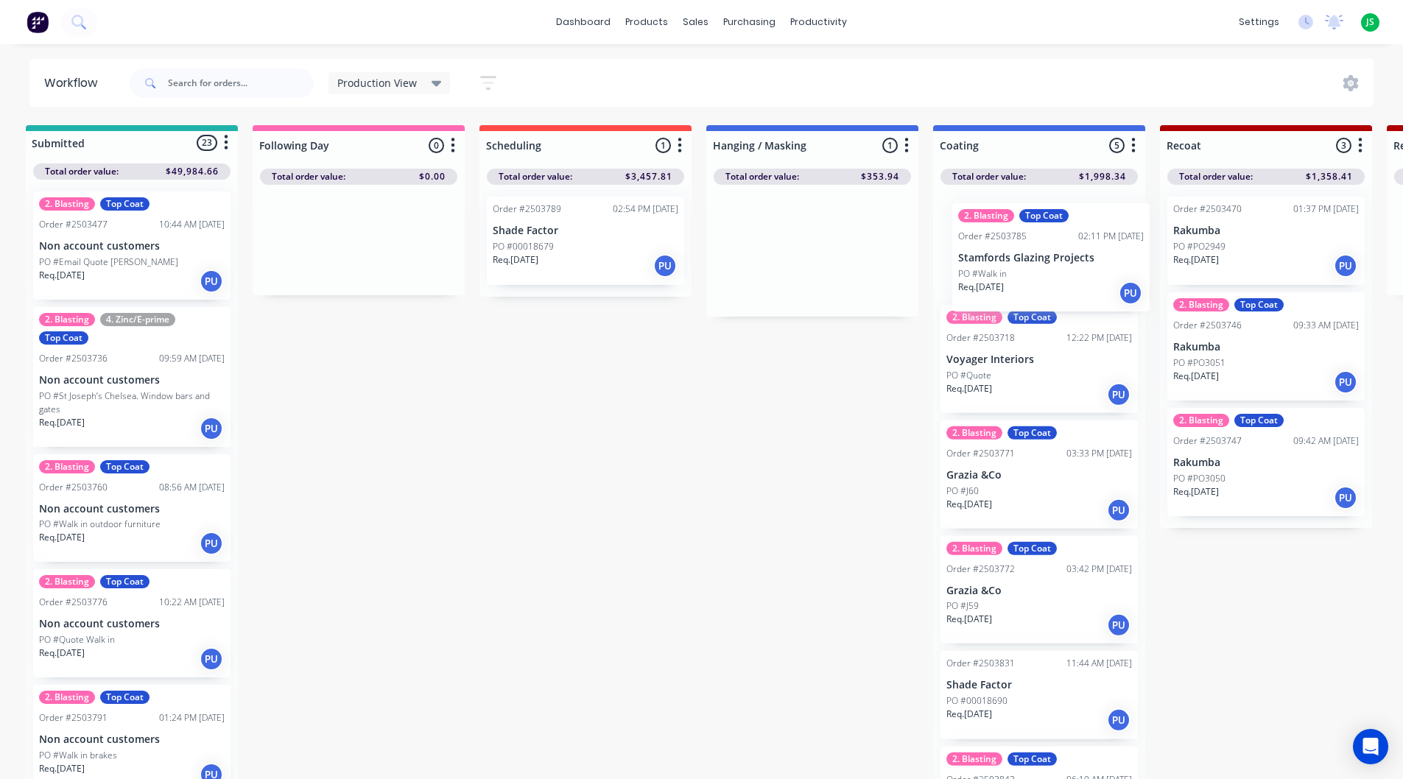
drag, startPoint x: 810, startPoint y: 254, endPoint x: 1056, endPoint y: 249, distance: 245.3
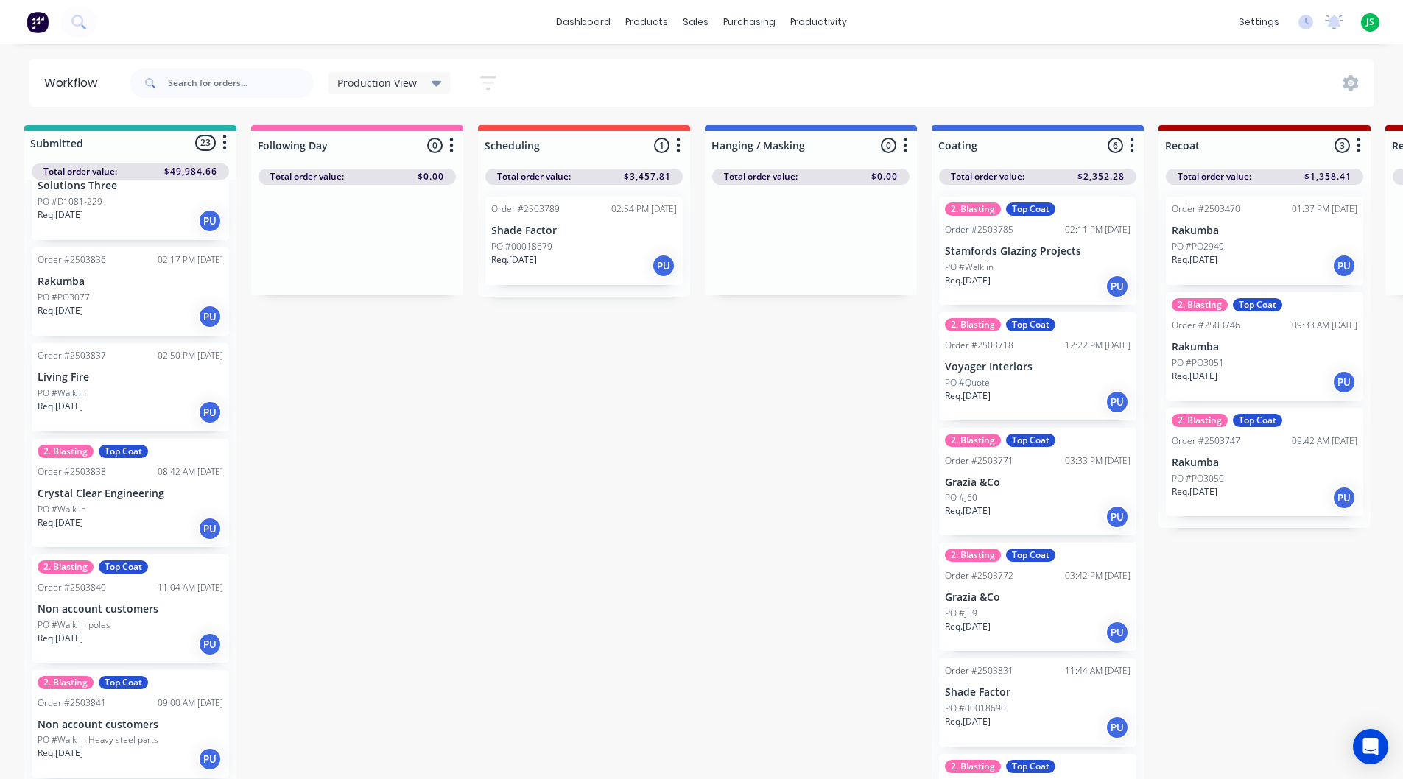
scroll to position [1913, 0]
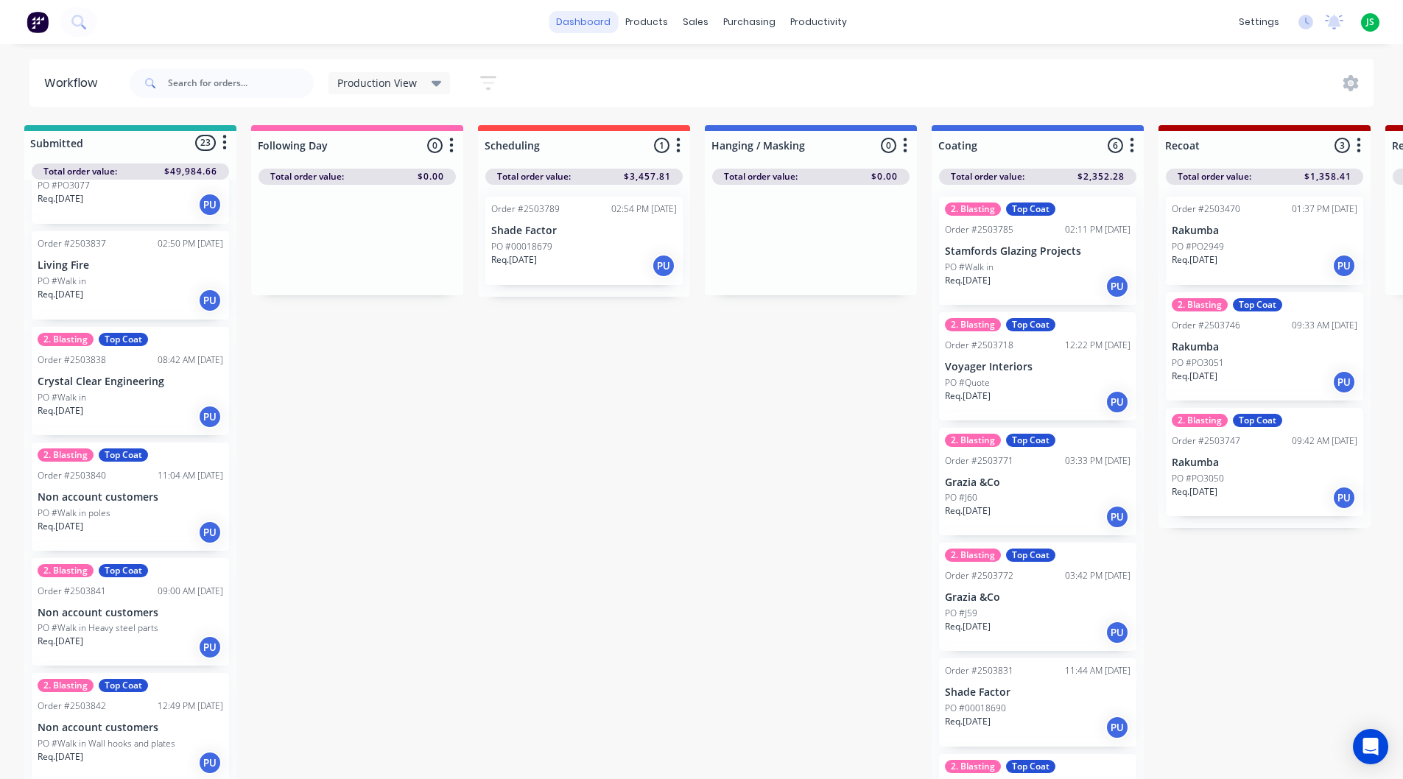
click at [600, 17] on link "dashboard" at bounding box center [583, 22] width 69 height 22
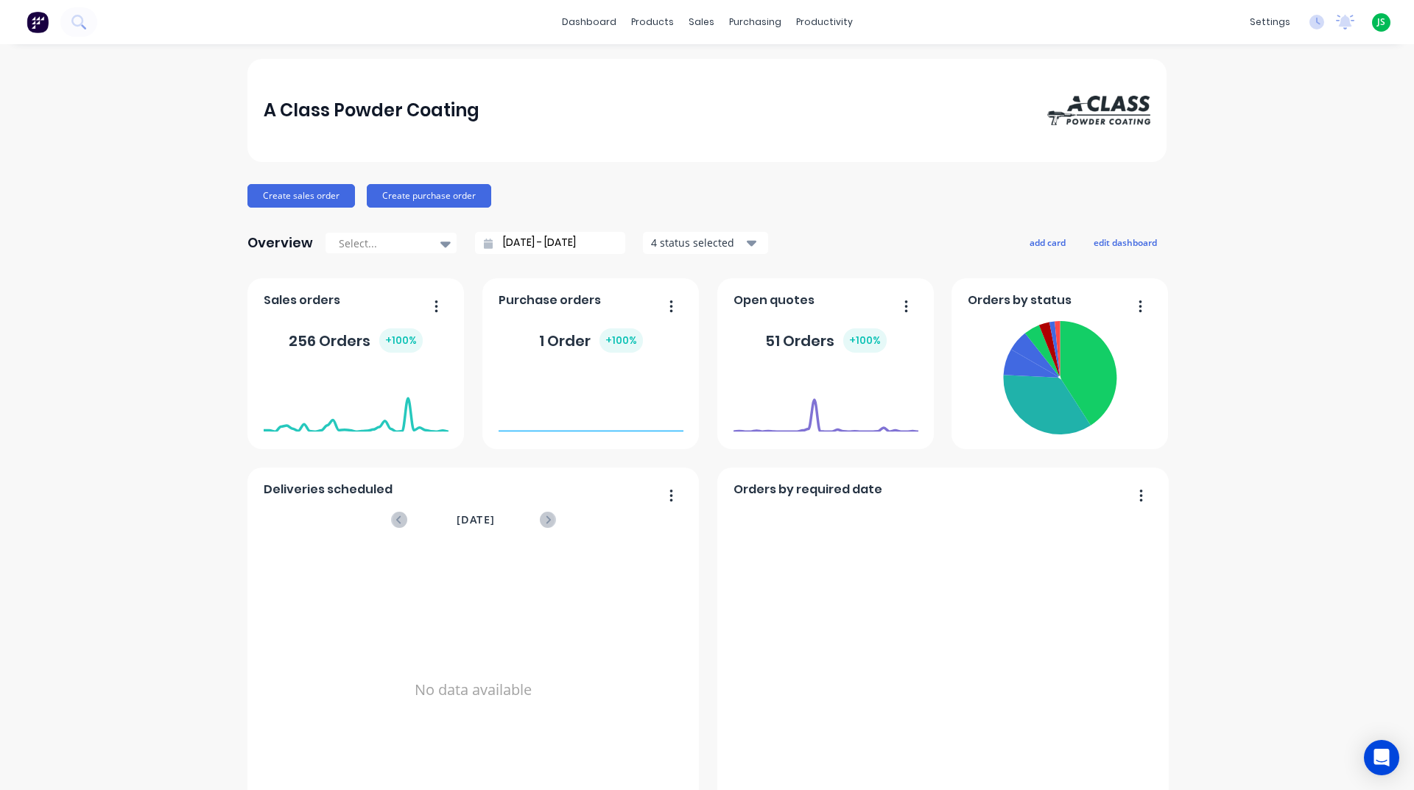
scroll to position [516, 0]
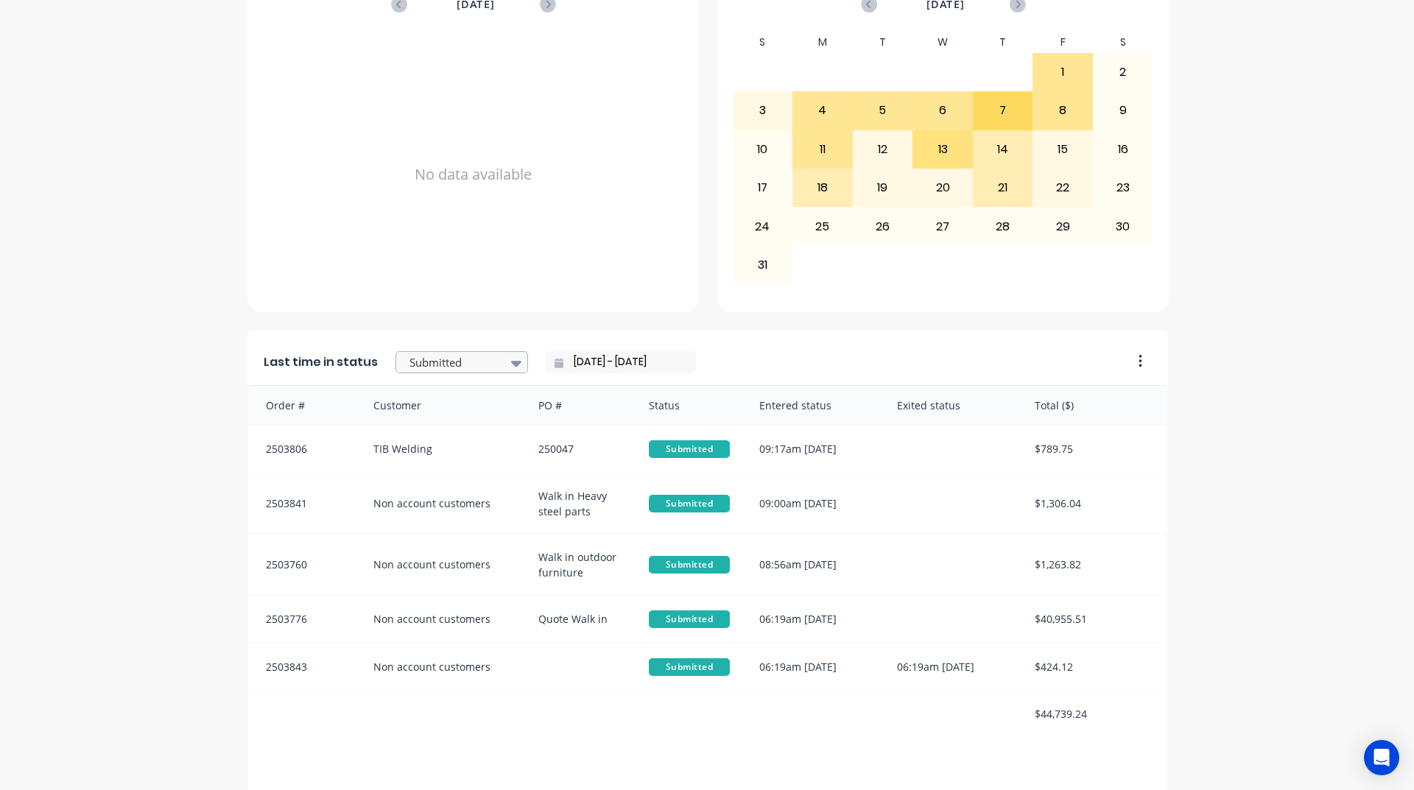
click at [486, 359] on div at bounding box center [454, 363] width 93 height 18
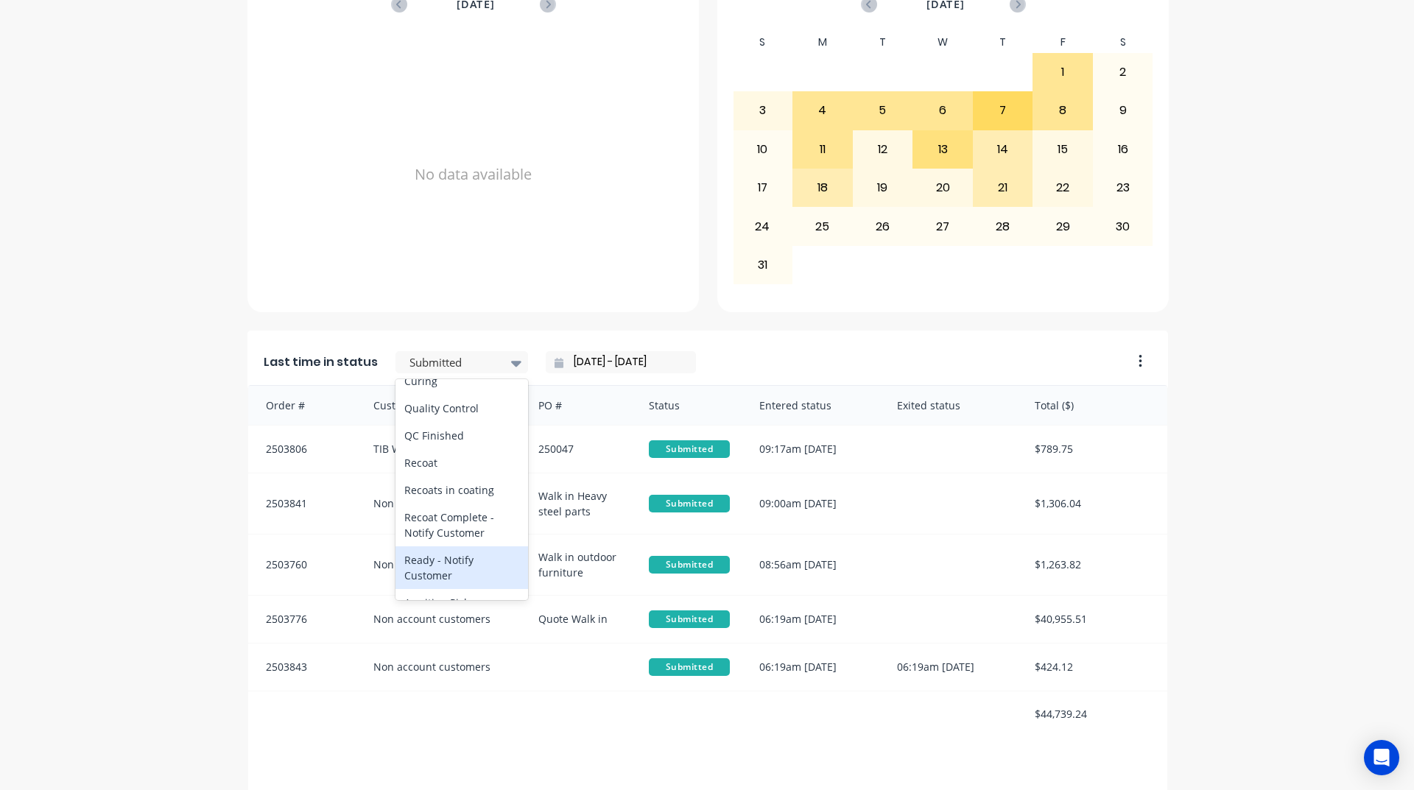
scroll to position [589, 0]
click at [437, 369] on div "Coating" at bounding box center [462, 355] width 133 height 27
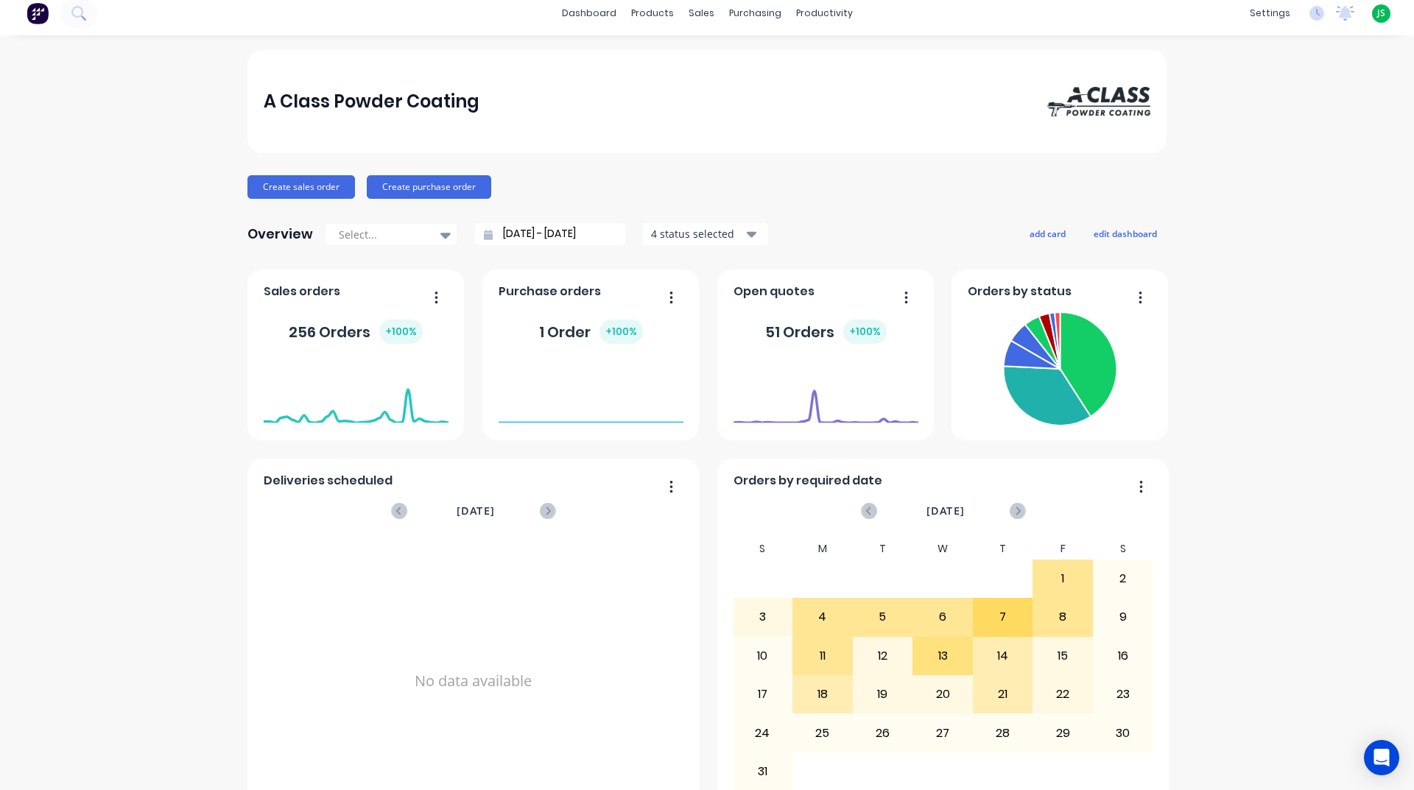
scroll to position [0, 0]
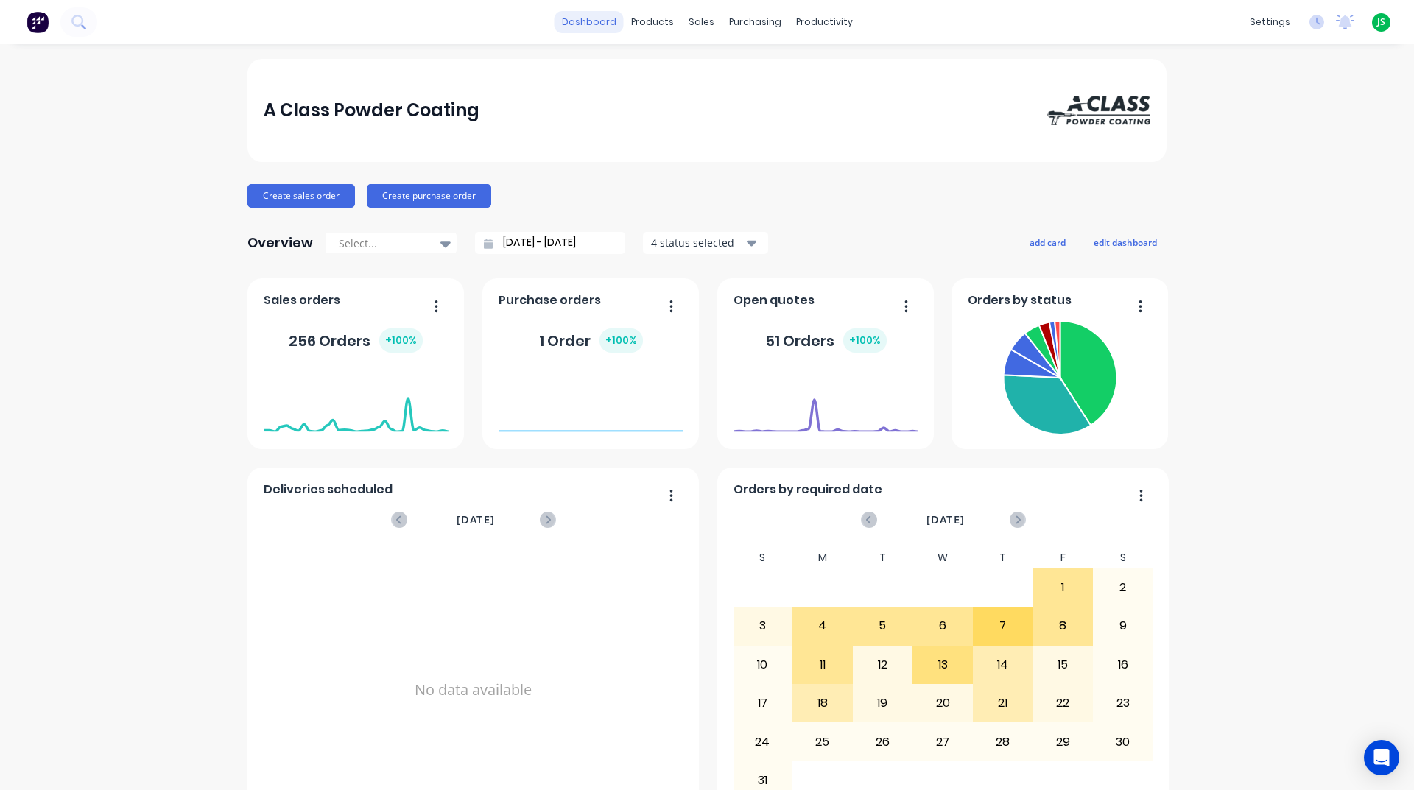
click at [572, 22] on link "dashboard" at bounding box center [589, 22] width 69 height 22
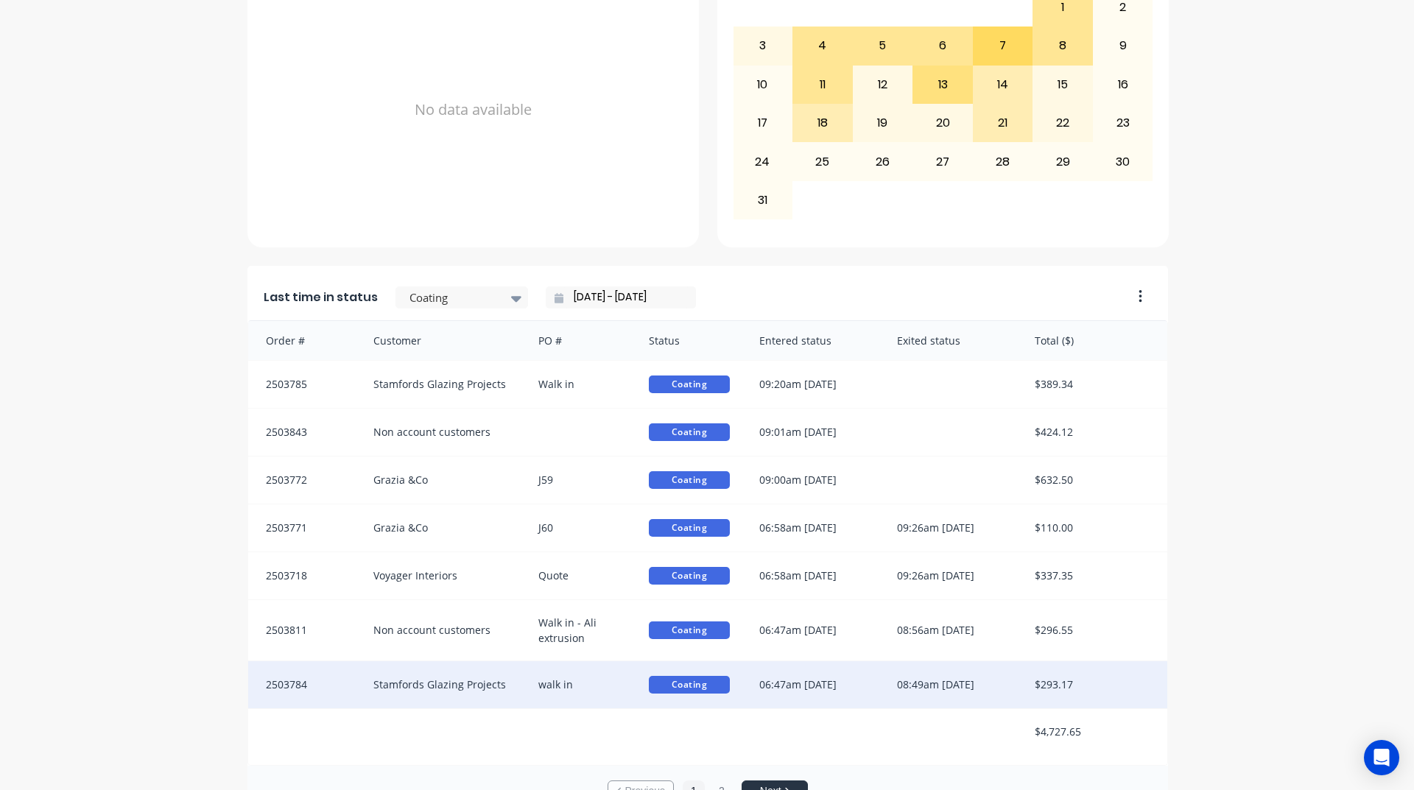
scroll to position [547, 0]
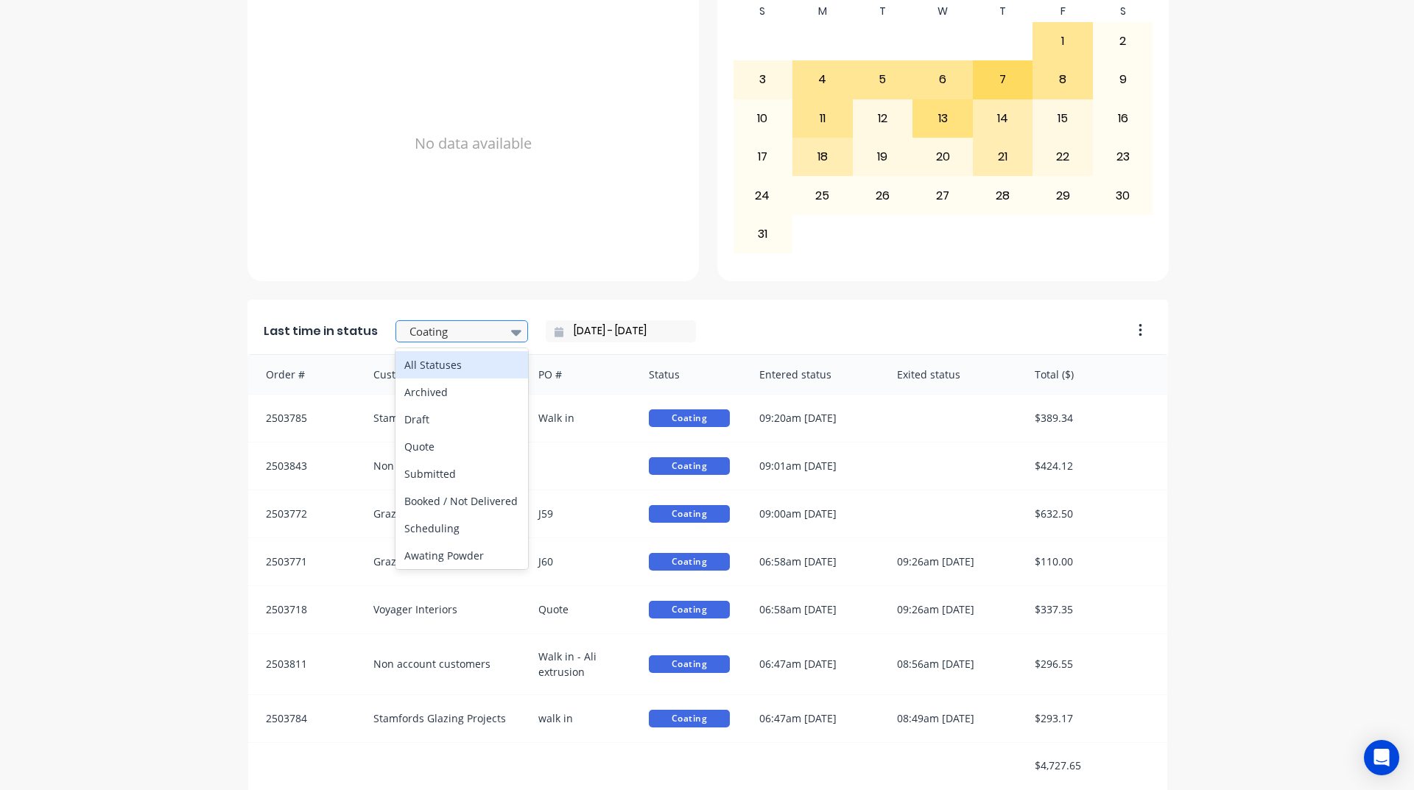
click at [511, 339] on icon at bounding box center [516, 332] width 10 height 16
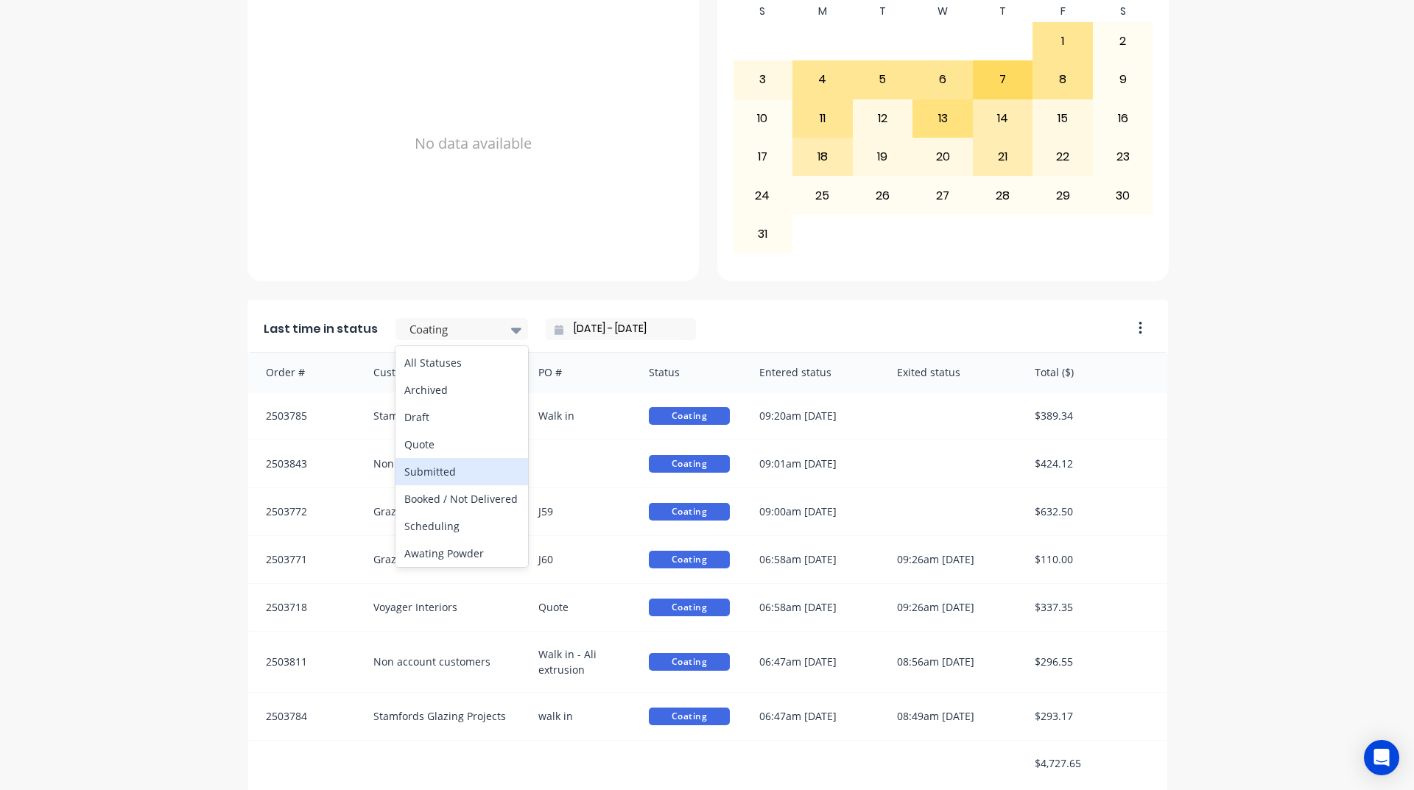
click at [446, 467] on div "Submitted" at bounding box center [462, 471] width 133 height 27
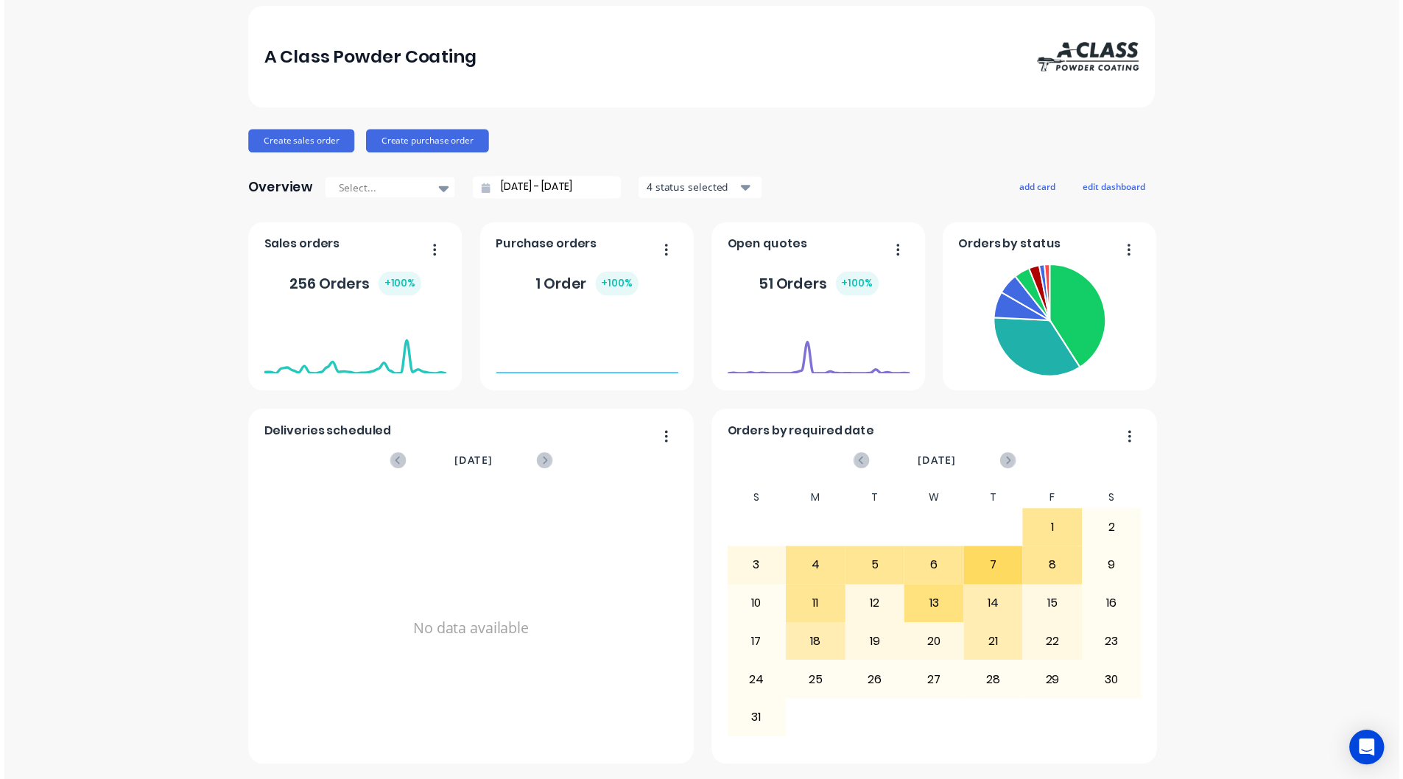
scroll to position [0, 0]
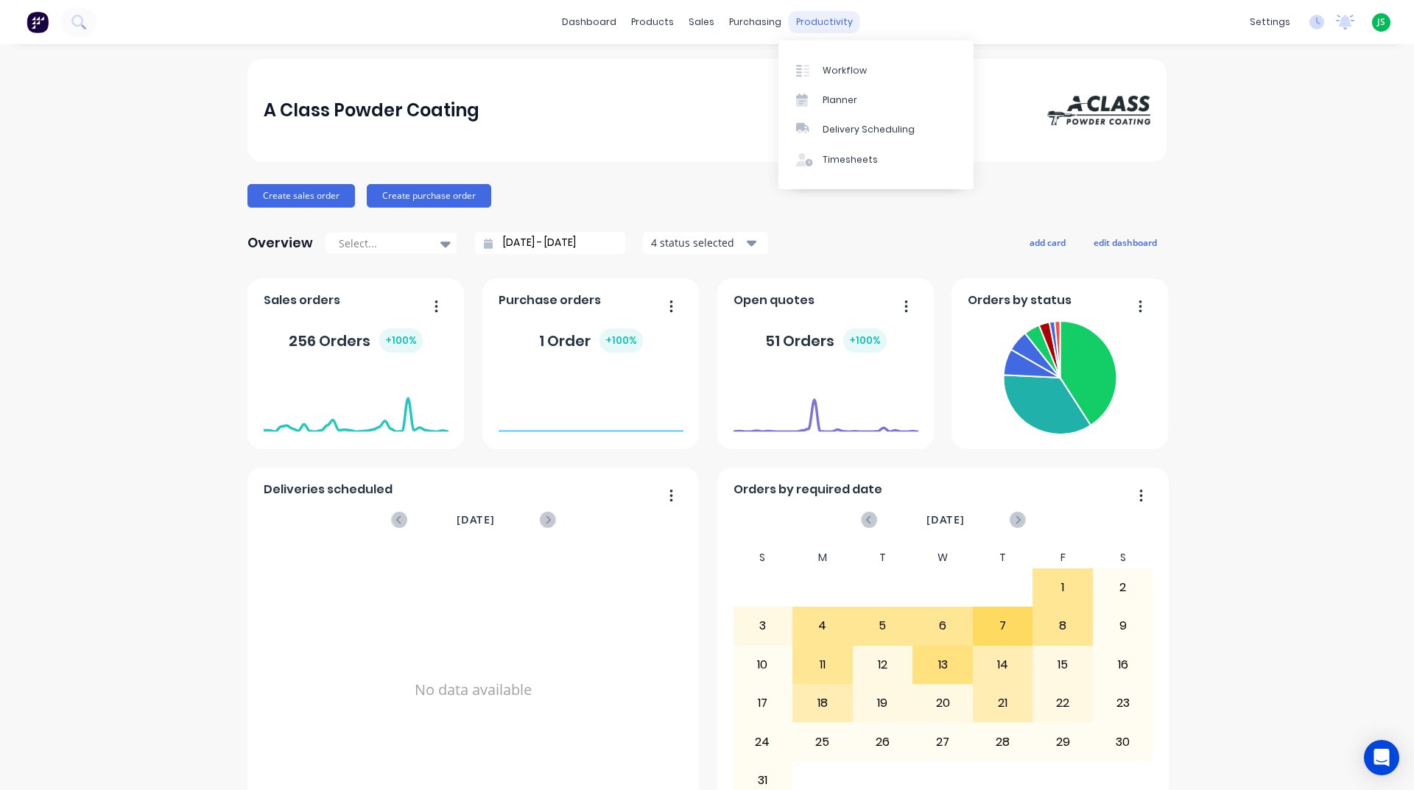
click at [822, 23] on div "productivity" at bounding box center [824, 22] width 71 height 22
click at [827, 66] on div "Workflow" at bounding box center [845, 70] width 44 height 13
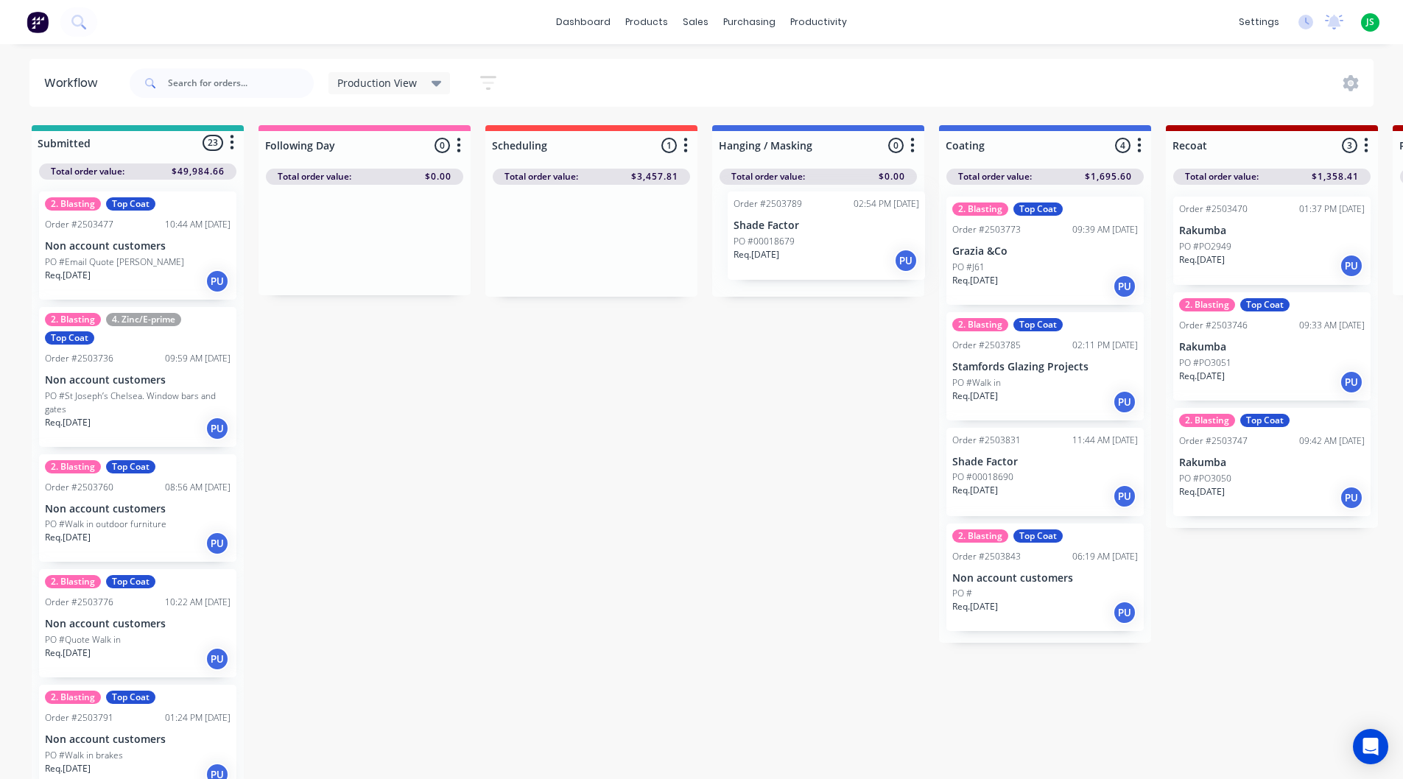
drag, startPoint x: 611, startPoint y: 228, endPoint x: 850, endPoint y: 222, distance: 239.5
